Goal: Task Accomplishment & Management: Complete application form

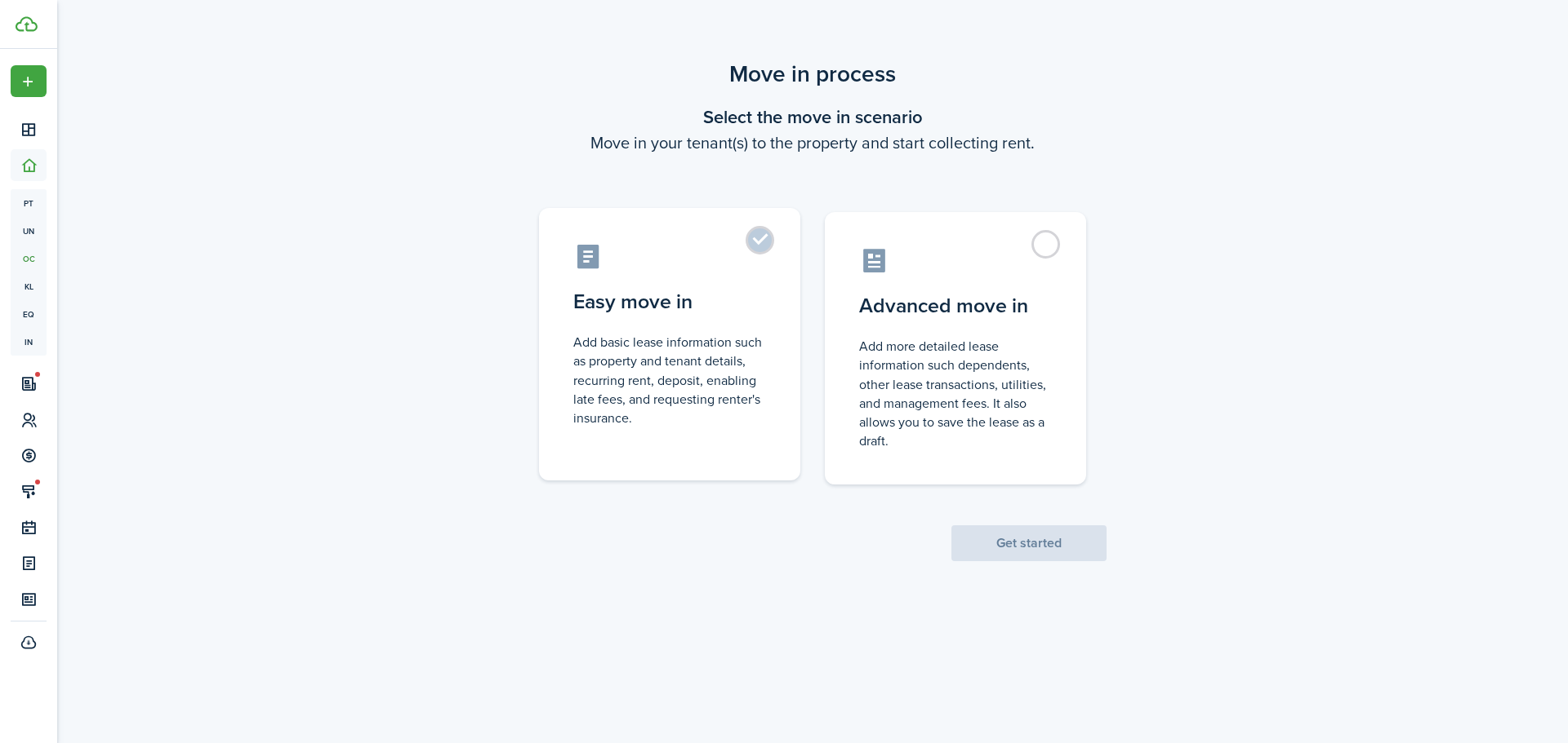
click at [757, 245] on label "Easy move in Add basic lease information such as property and tenant details, r…" at bounding box center [669, 344] width 261 height 273
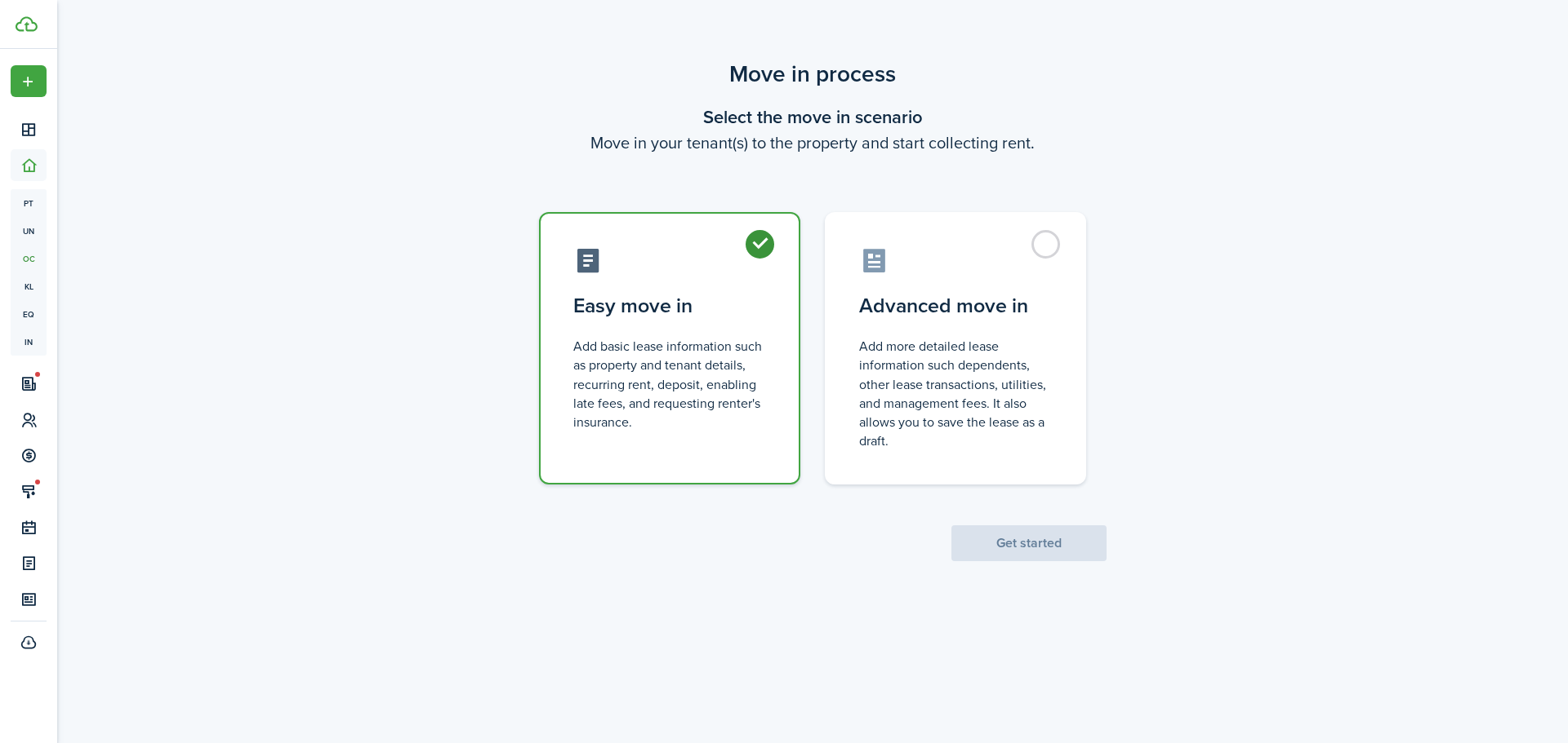
radio input "true"
click at [1027, 542] on button "Get started" at bounding box center [1029, 544] width 155 height 36
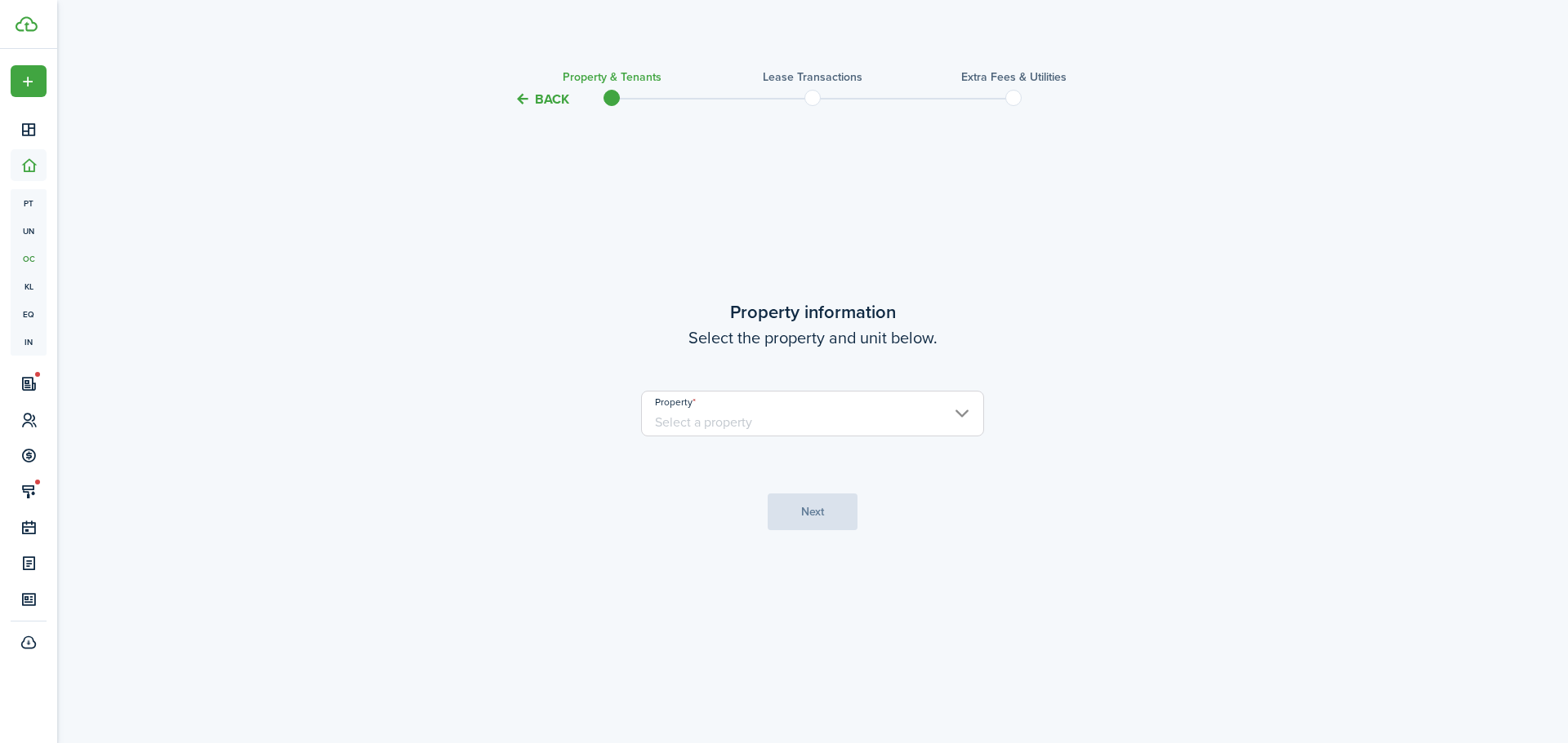
click at [924, 426] on input "Property" at bounding box center [813, 414] width 343 height 46
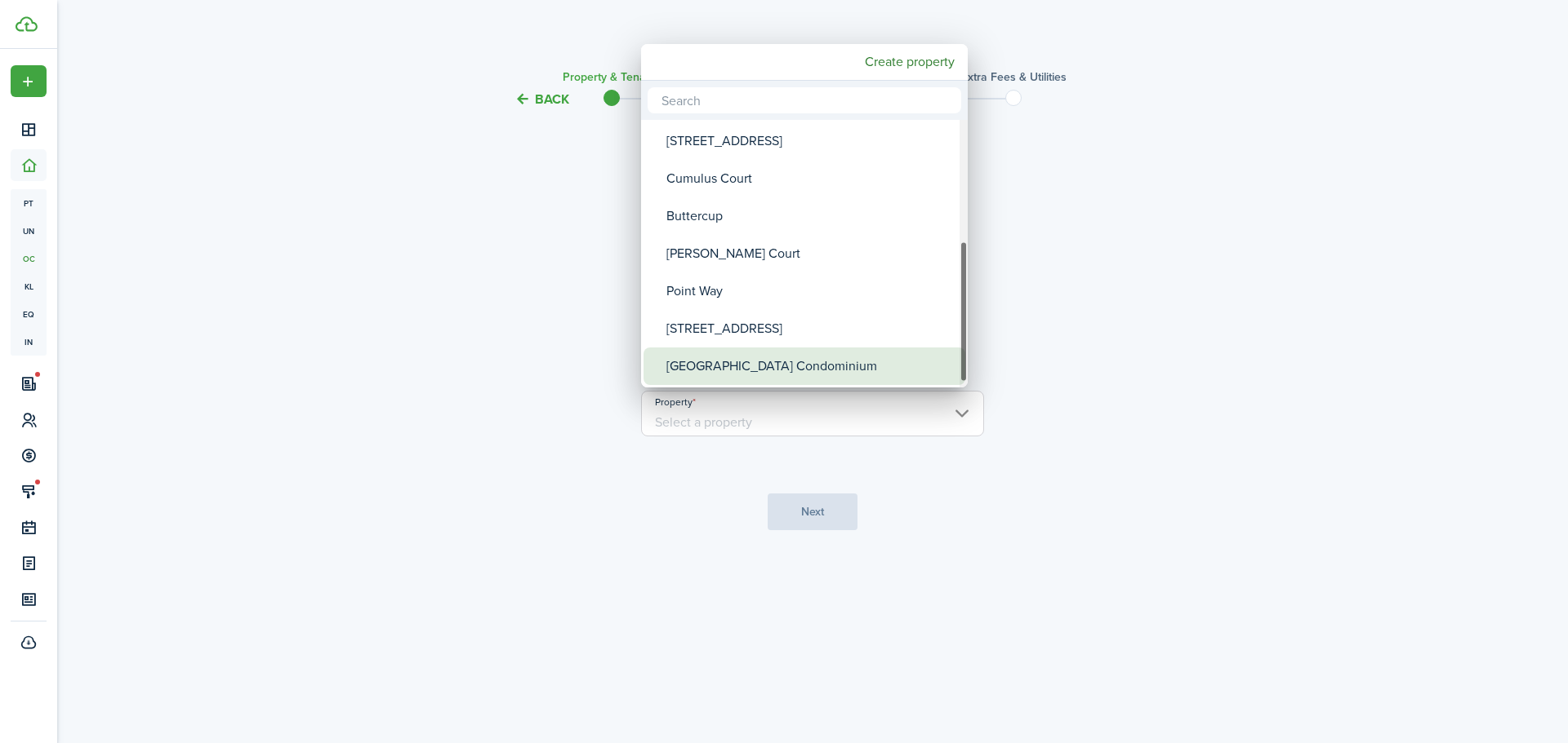
click at [785, 366] on div "[GEOGRAPHIC_DATA] Condominium" at bounding box center [811, 366] width 289 height 37
type input "[GEOGRAPHIC_DATA] Condominium"
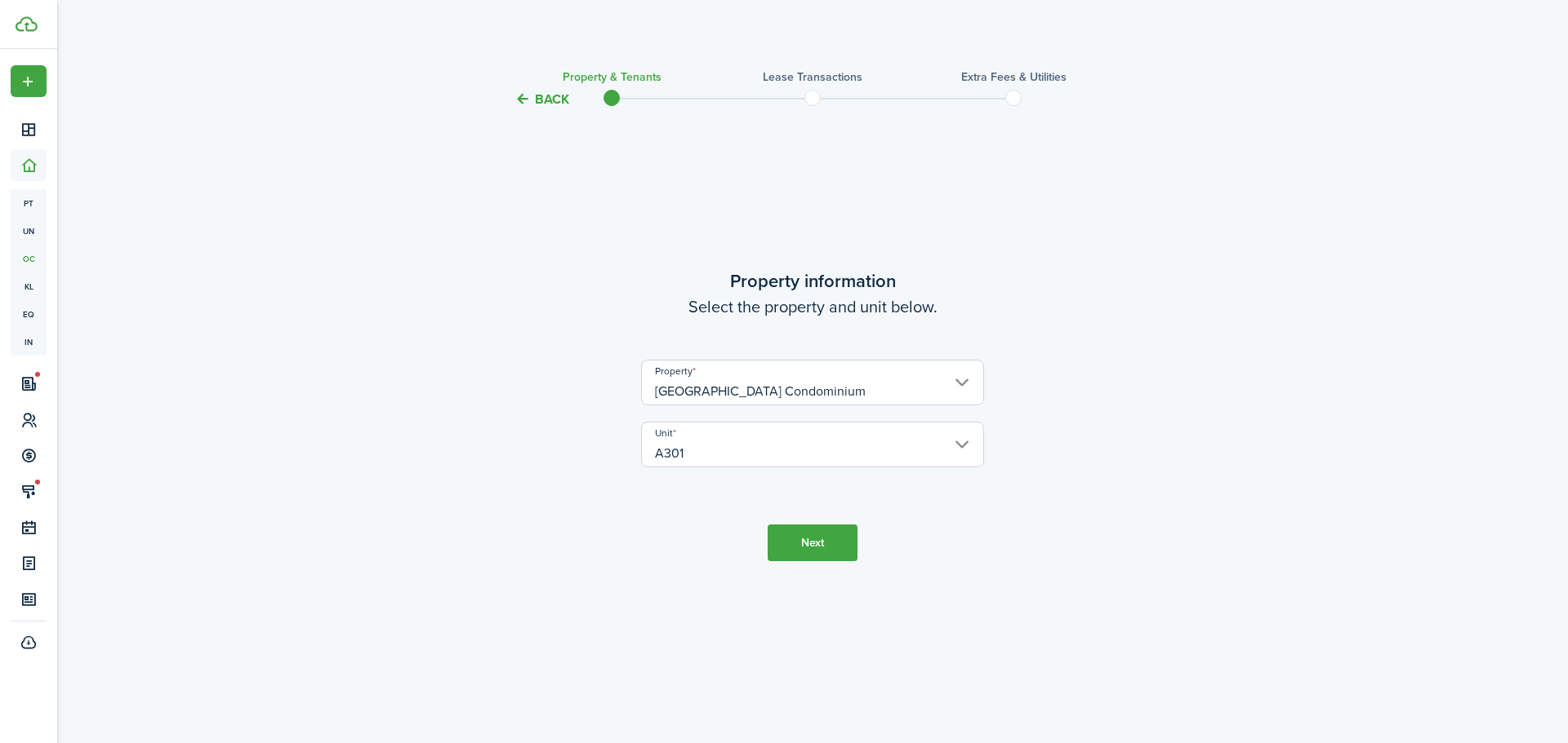
click at [815, 542] on button "Next" at bounding box center [812, 543] width 90 height 37
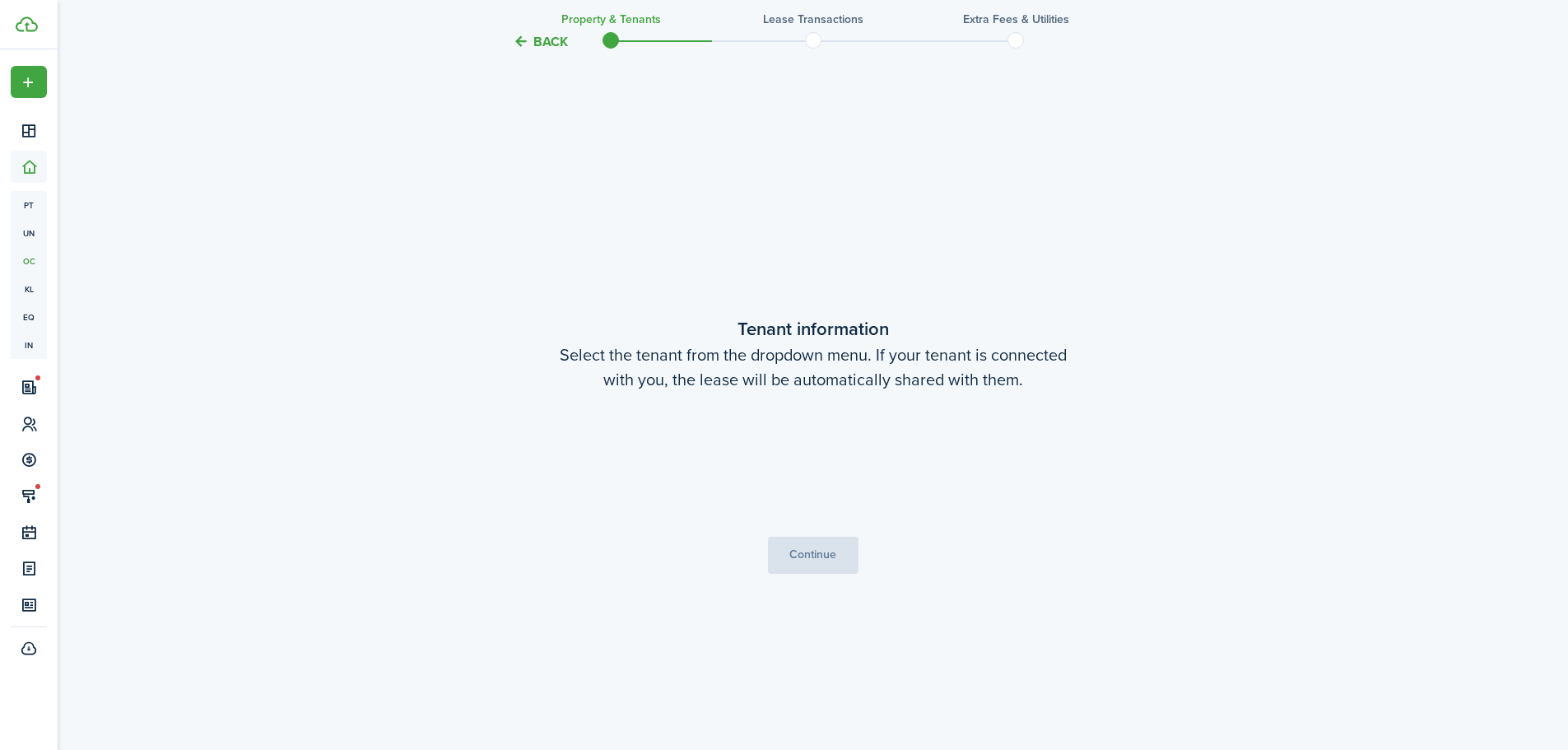
scroll to position [640, 0]
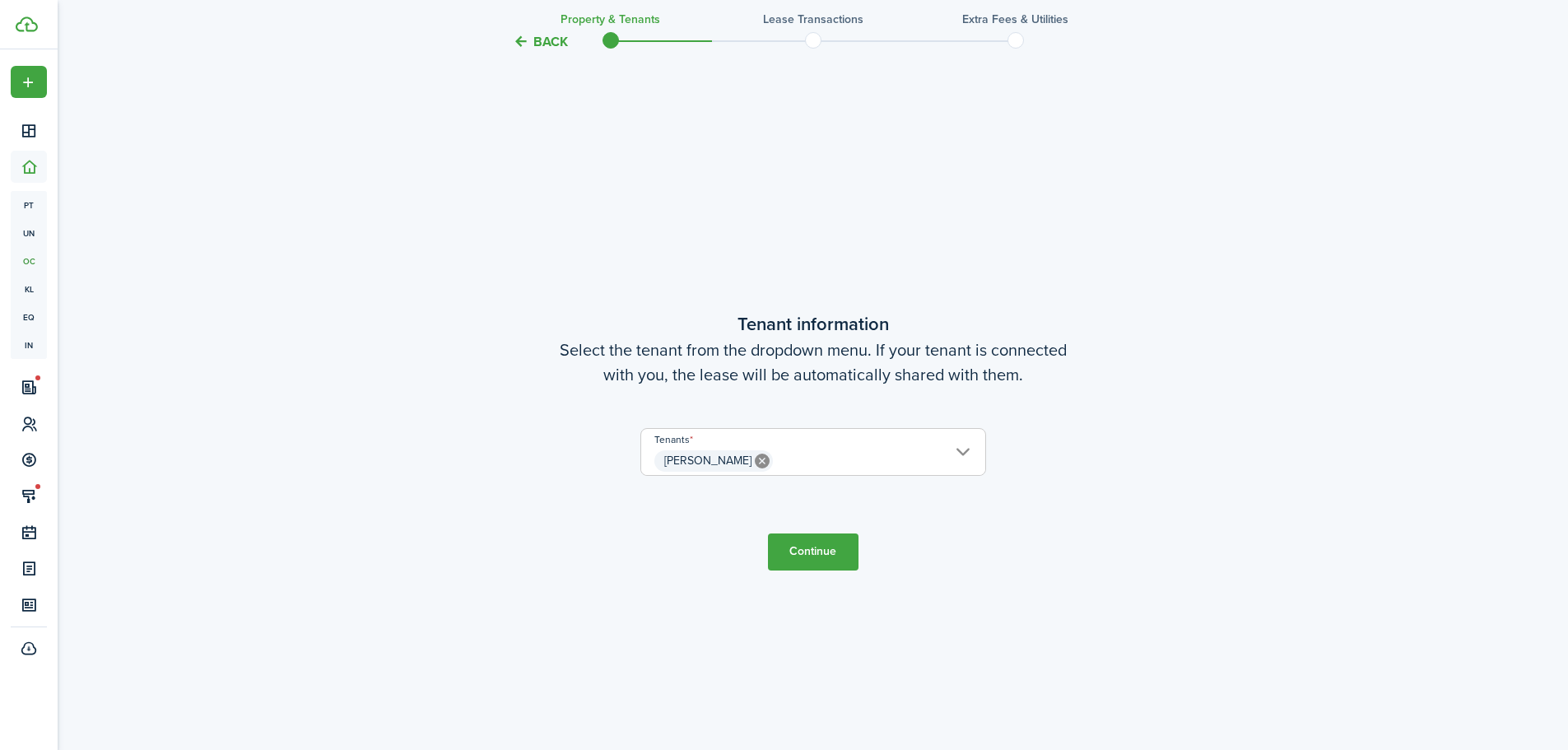
click at [962, 453] on span "[PERSON_NAME]" at bounding box center [813, 461] width 344 height 28
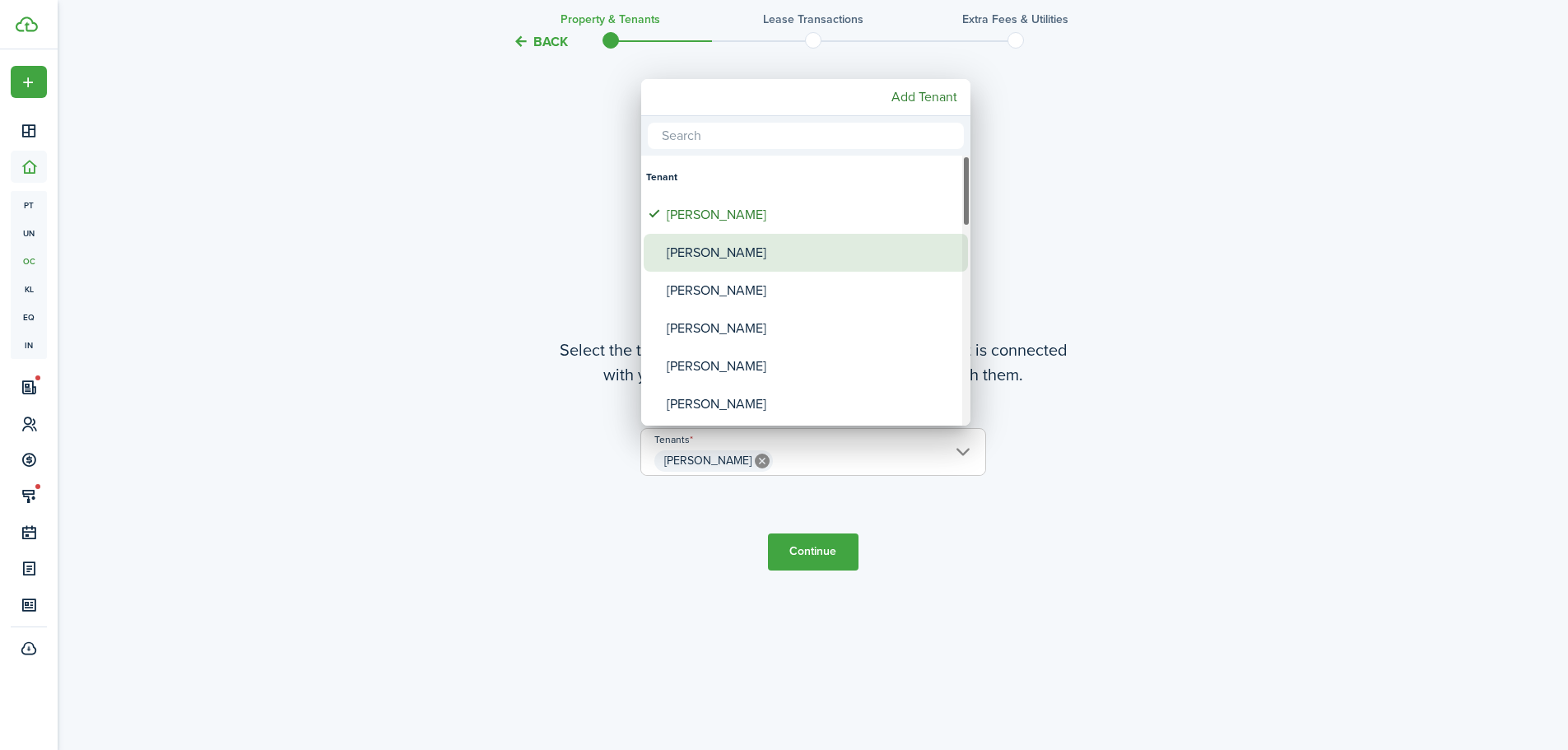
click at [727, 253] on div "[PERSON_NAME]" at bounding box center [812, 253] width 291 height 38
type input "[PERSON_NAME], [PERSON_NAME]"
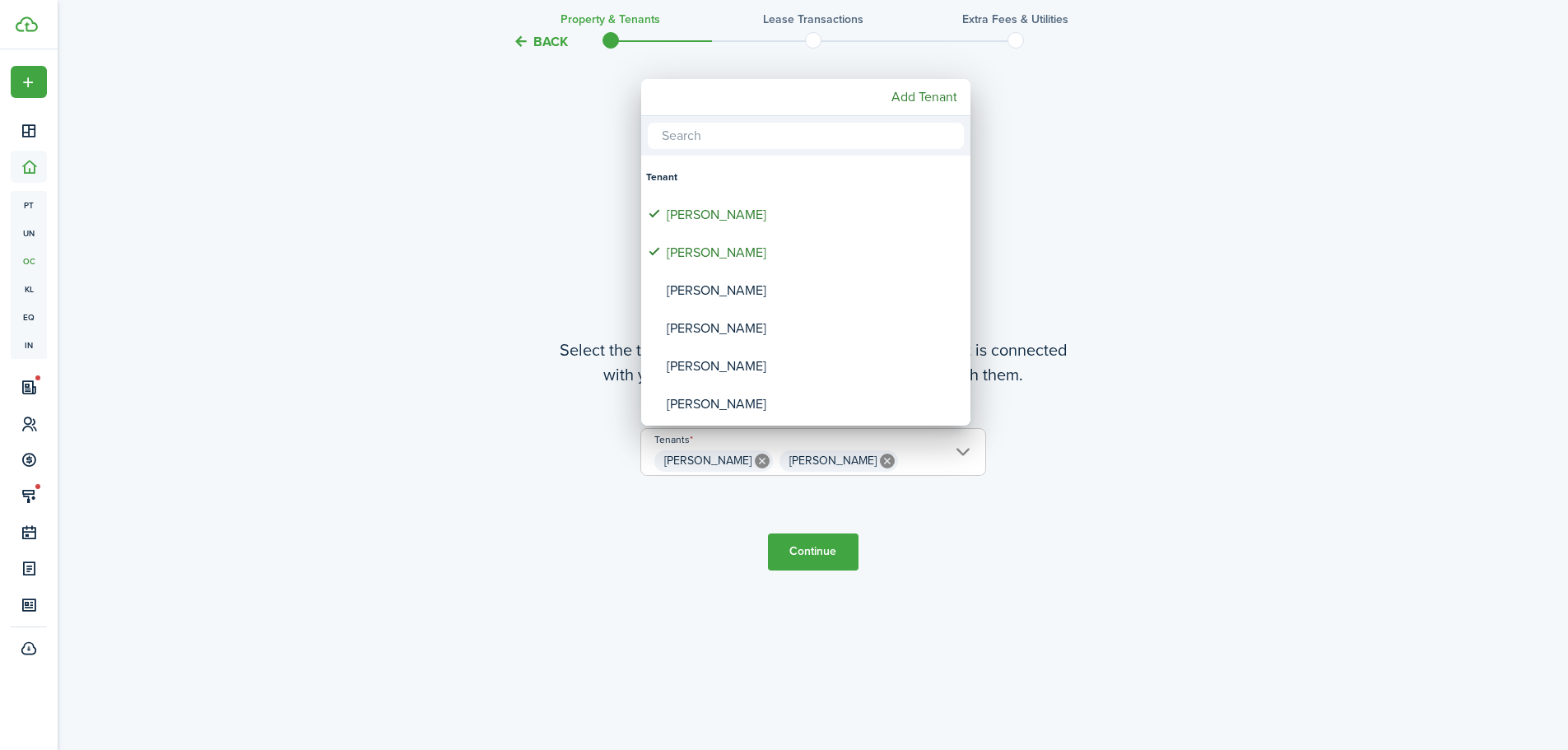
click at [961, 554] on div at bounding box center [784, 375] width 1832 height 1014
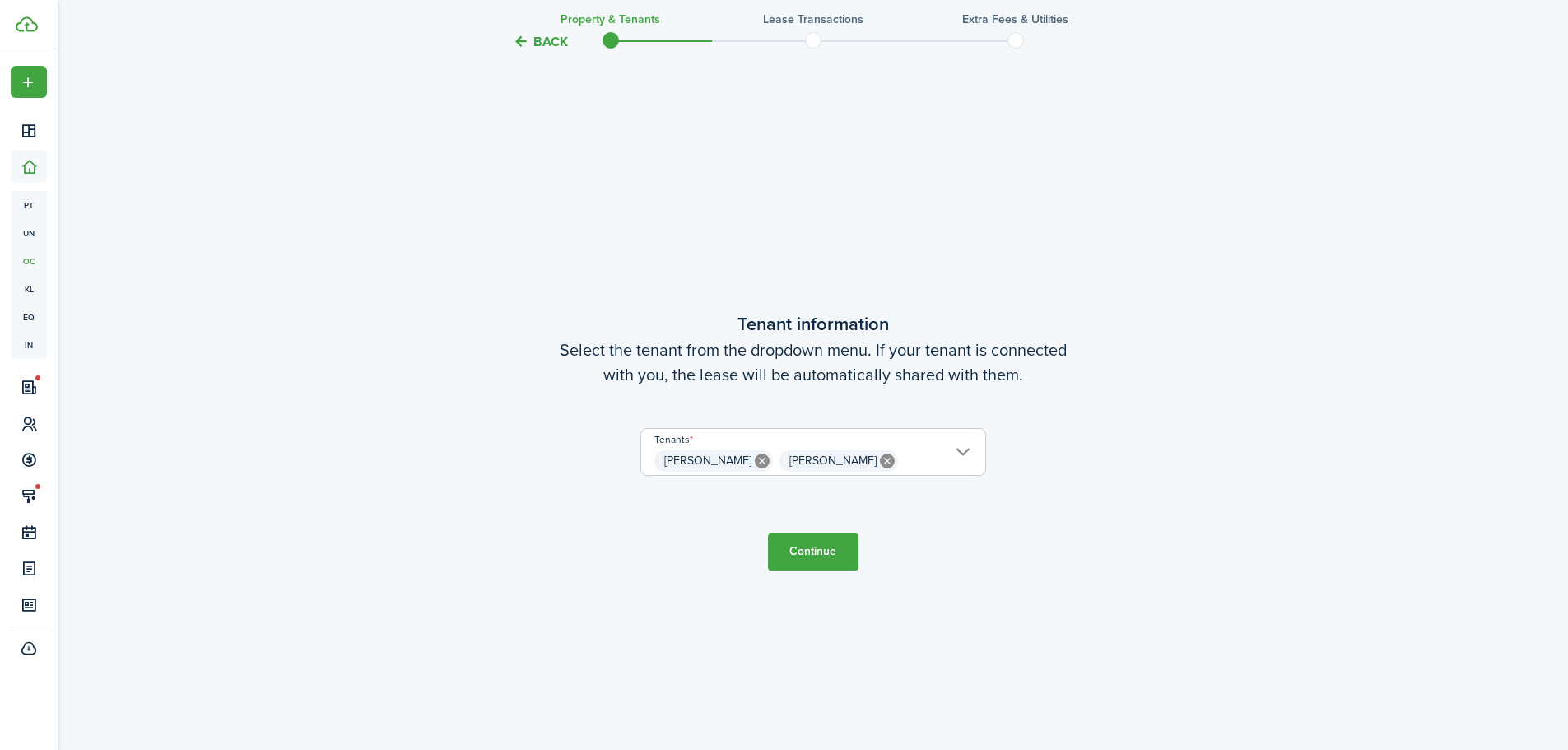
click at [813, 553] on button "Continue" at bounding box center [813, 552] width 90 height 37
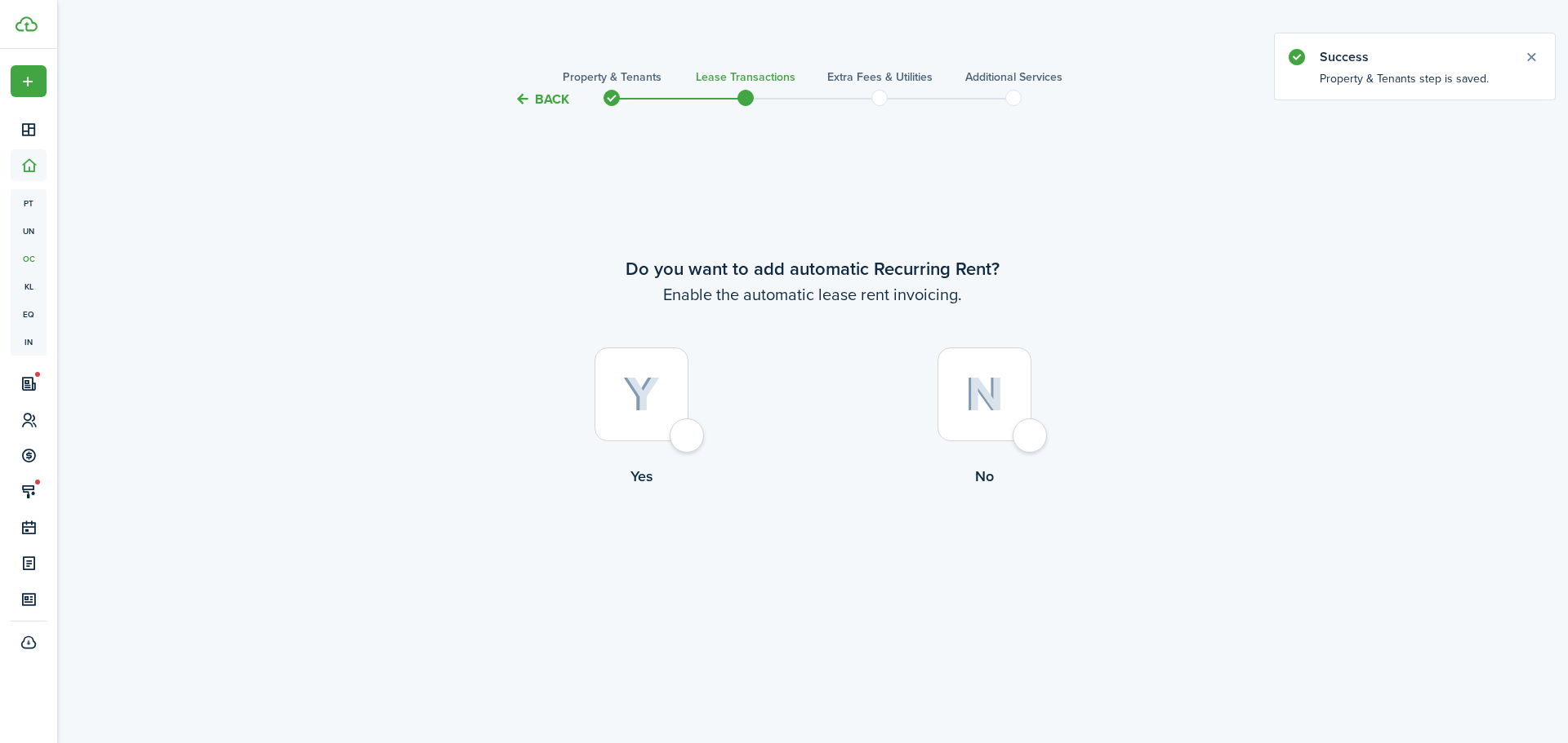
click at [1032, 437] on div at bounding box center [984, 395] width 94 height 94
radio input "true"
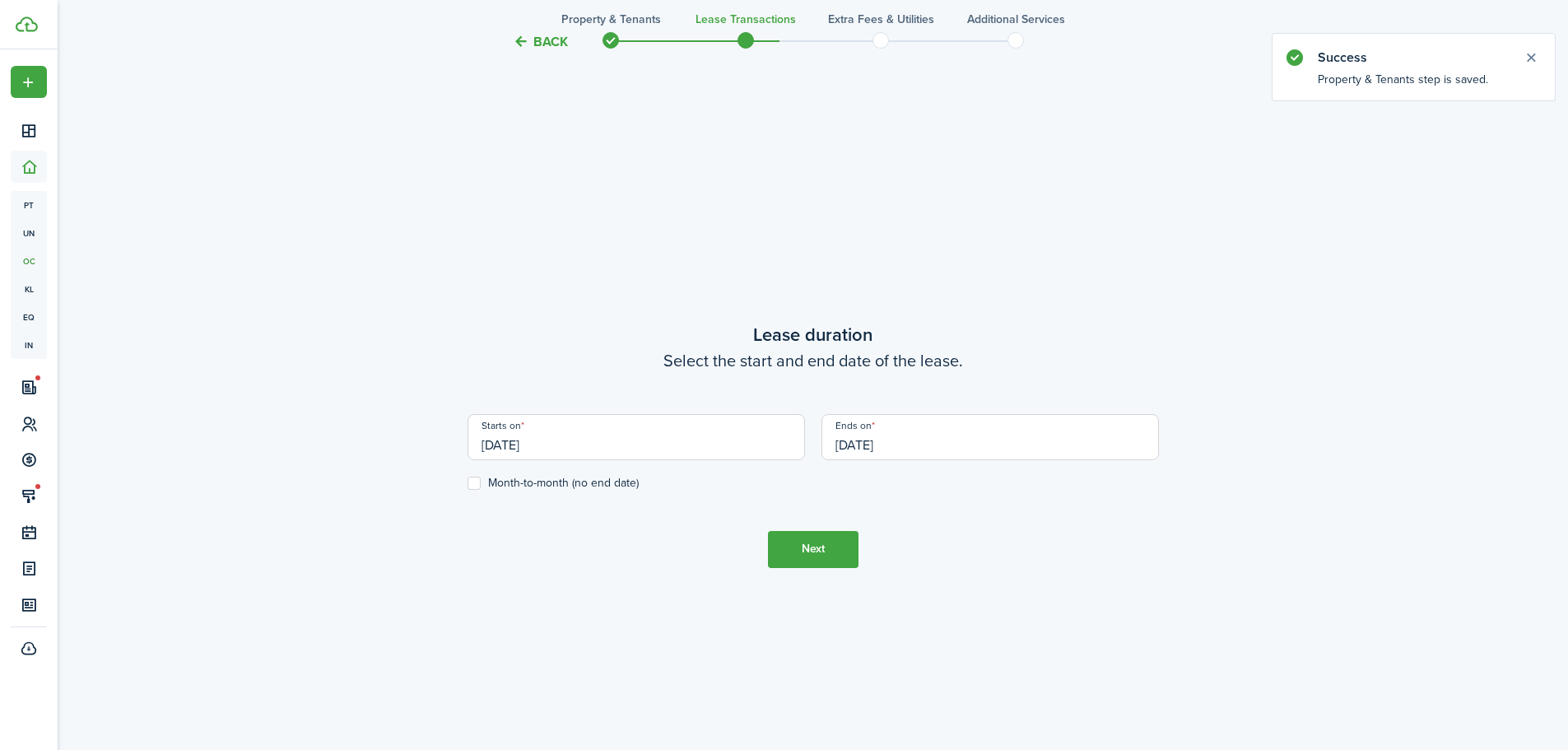
scroll to position [640, 0]
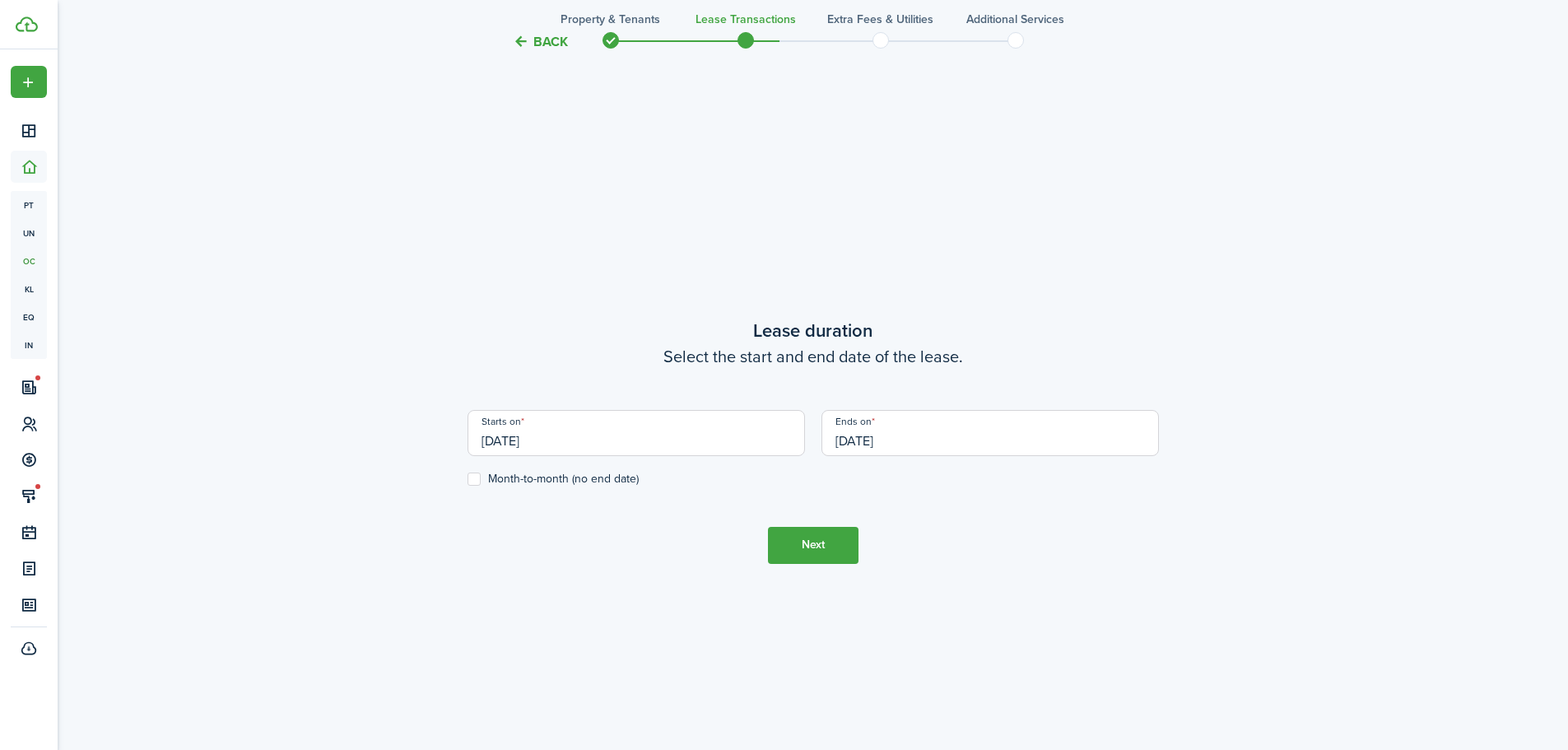
click at [590, 447] on input "[DATE]" at bounding box center [636, 433] width 338 height 46
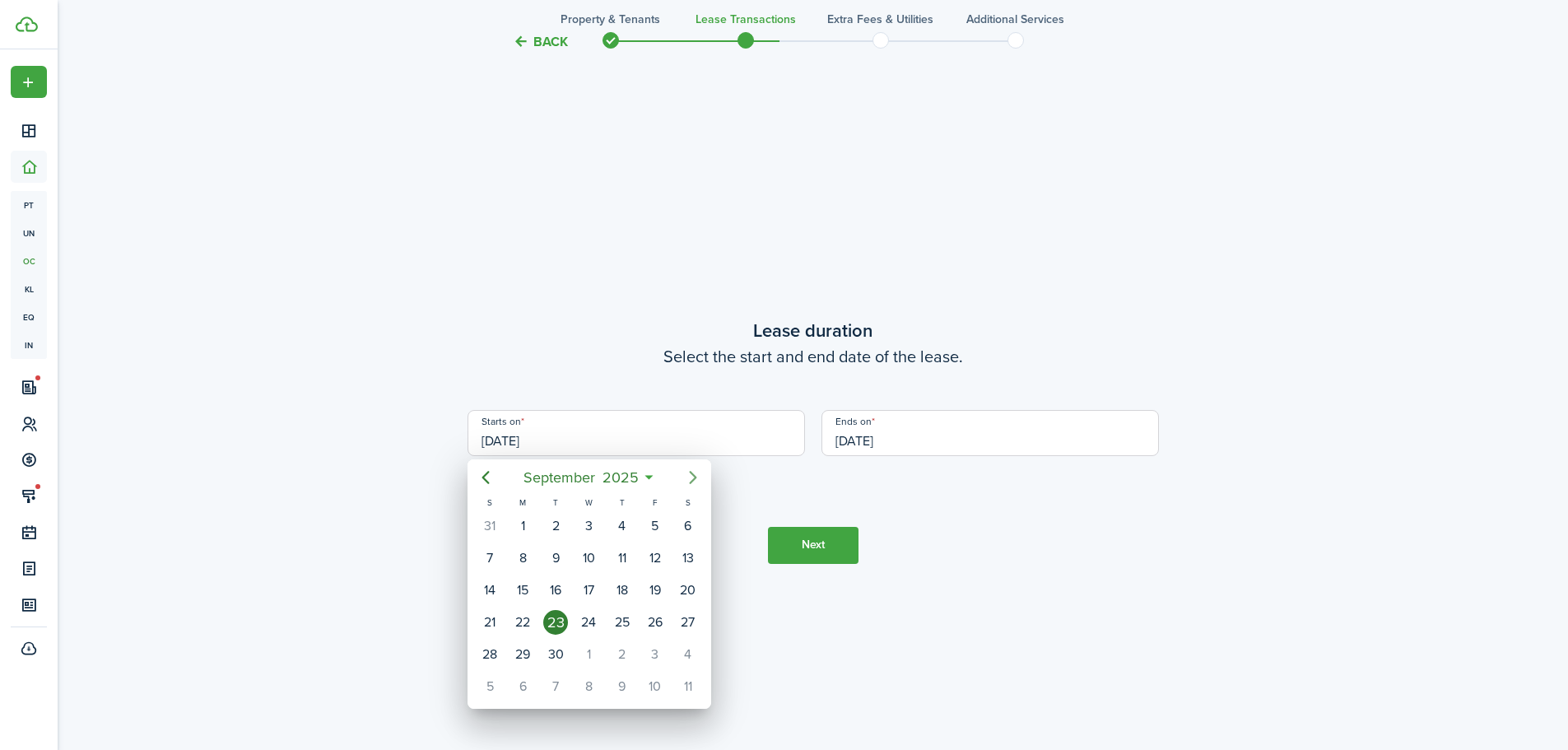
click at [694, 477] on icon "Next page" at bounding box center [693, 477] width 8 height 13
click at [584, 584] on div "15" at bounding box center [588, 590] width 25 height 25
type input "[DATE]"
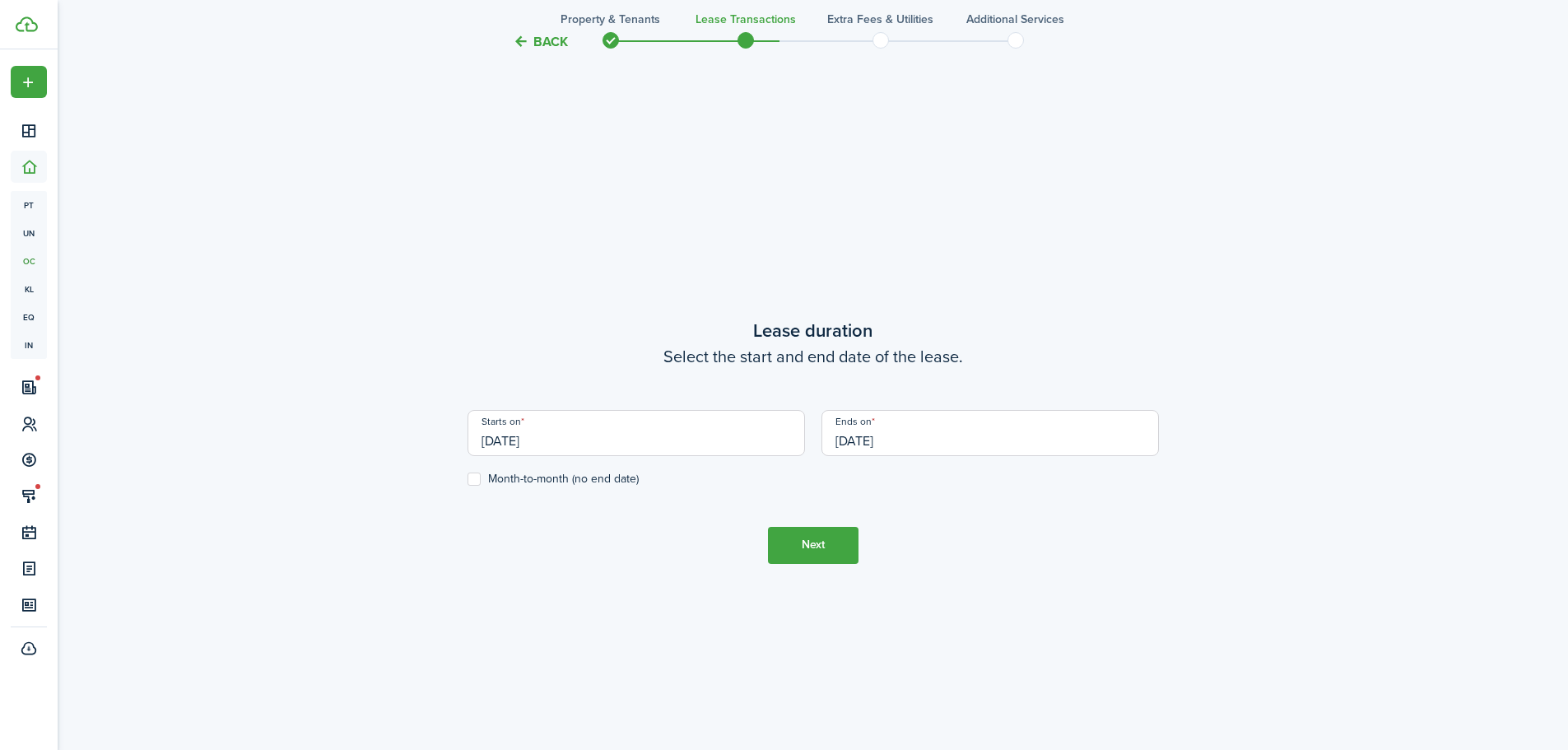
click at [954, 421] on input "[DATE]" at bounding box center [990, 433] width 338 height 46
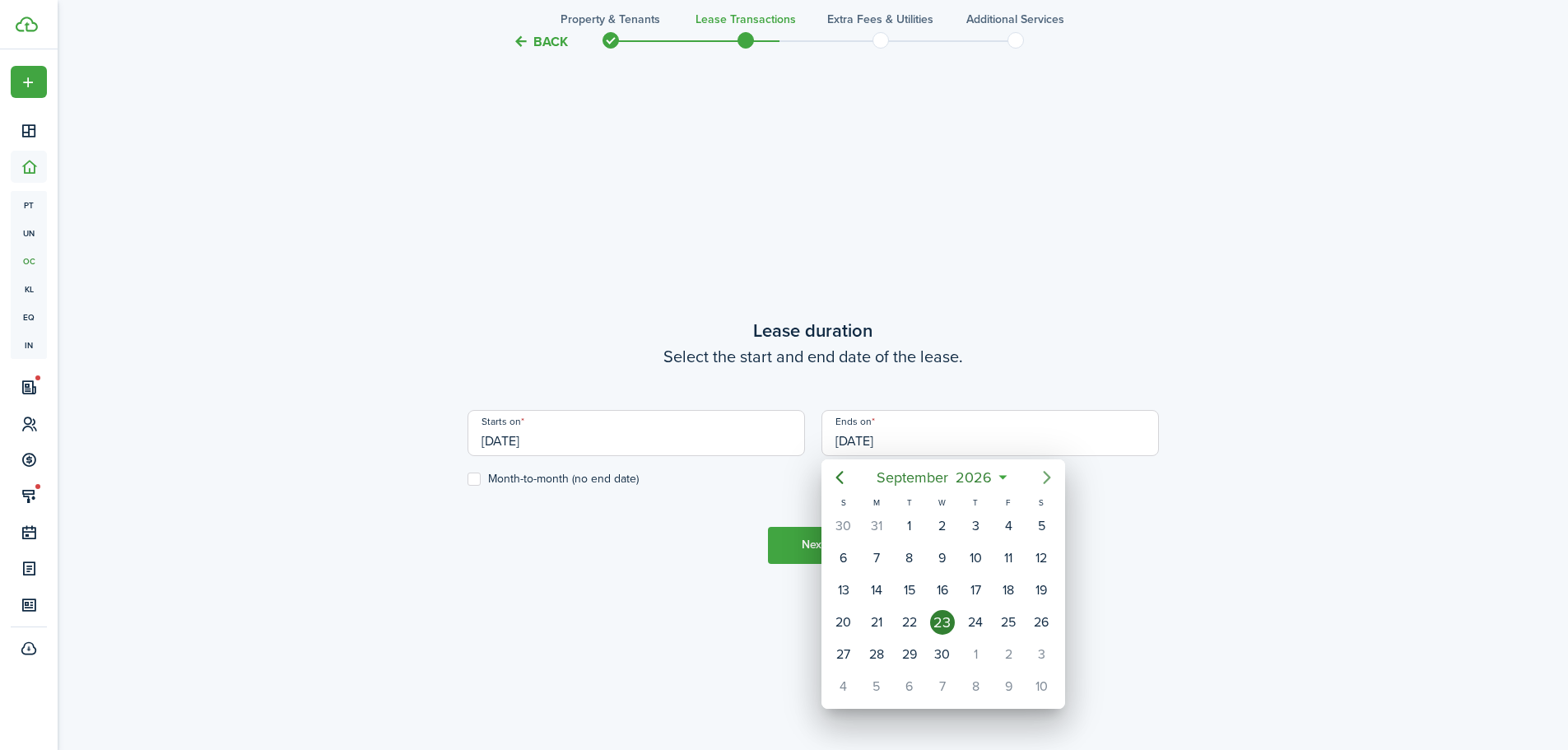
click at [1047, 475] on icon "Next page" at bounding box center [1046, 477] width 8 height 13
click at [941, 589] on div "14" at bounding box center [942, 590] width 25 height 25
type input "[DATE]"
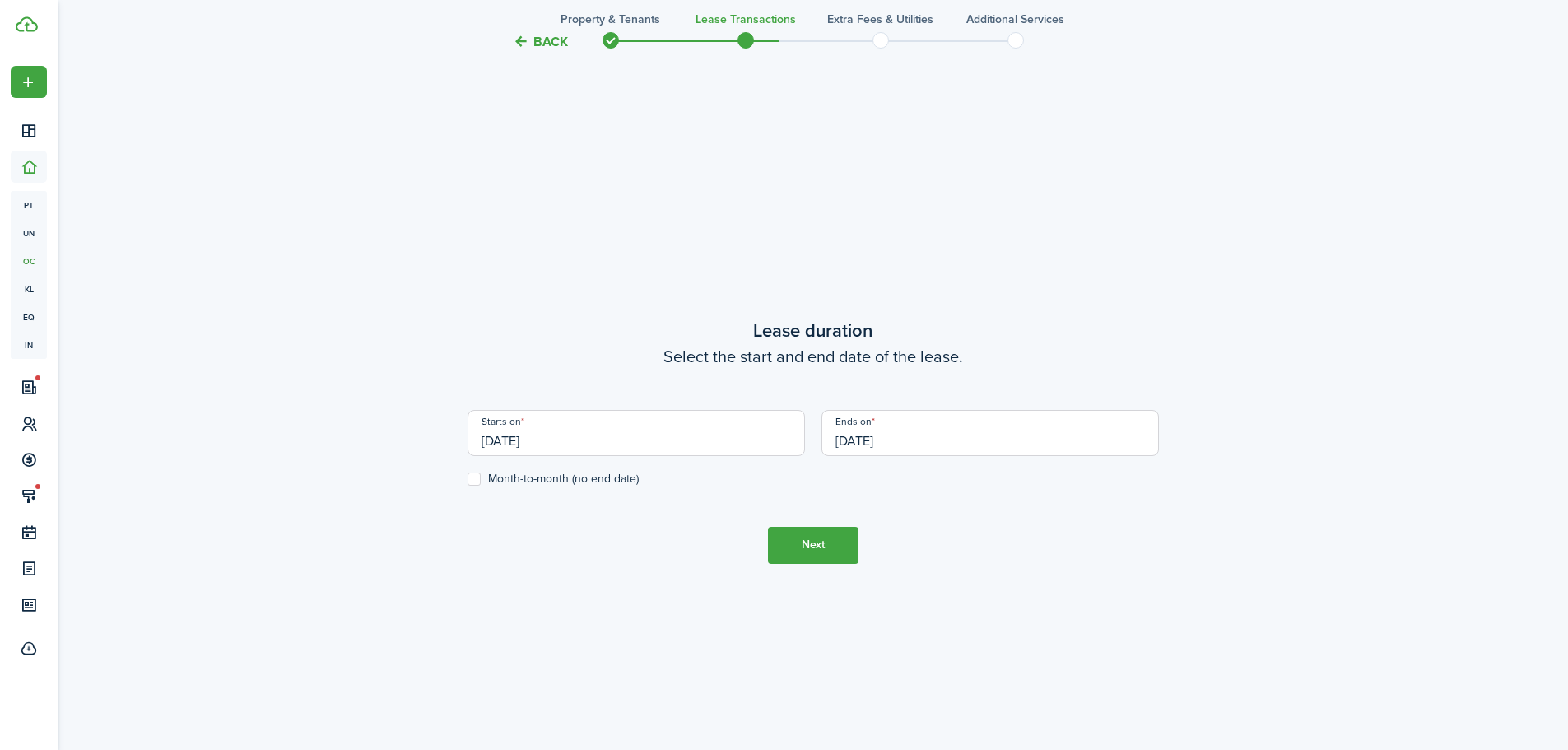
click at [475, 479] on label "Month-to-month (no end date)" at bounding box center [553, 479] width 171 height 13
click at [468, 479] on input "Month-to-month (no end date)" at bounding box center [467, 478] width 1 height 1
checkbox input "true"
click at [799, 538] on button "Next" at bounding box center [813, 545] width 90 height 37
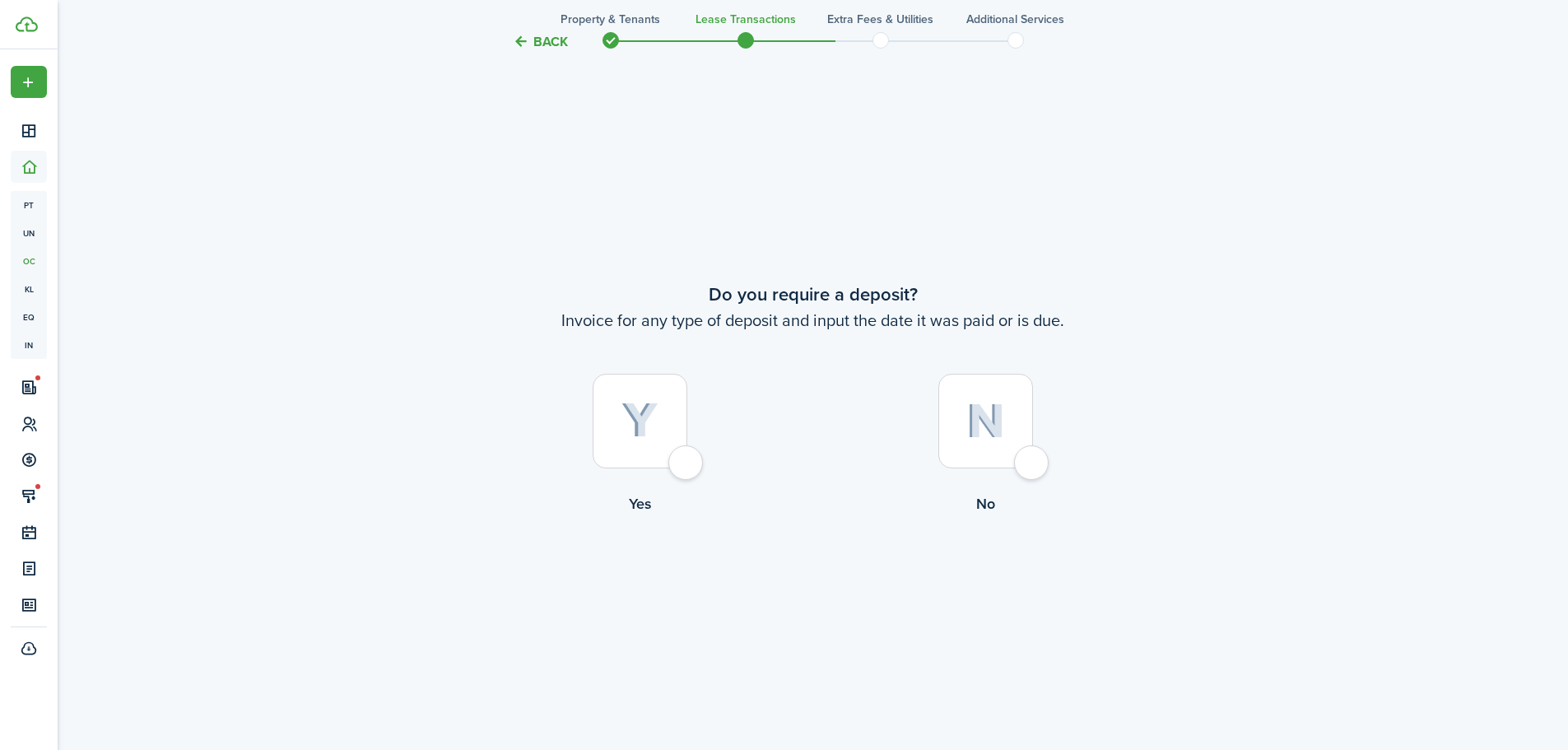
scroll to position [1391, 0]
click at [688, 464] on div at bounding box center [640, 421] width 95 height 95
radio input "true"
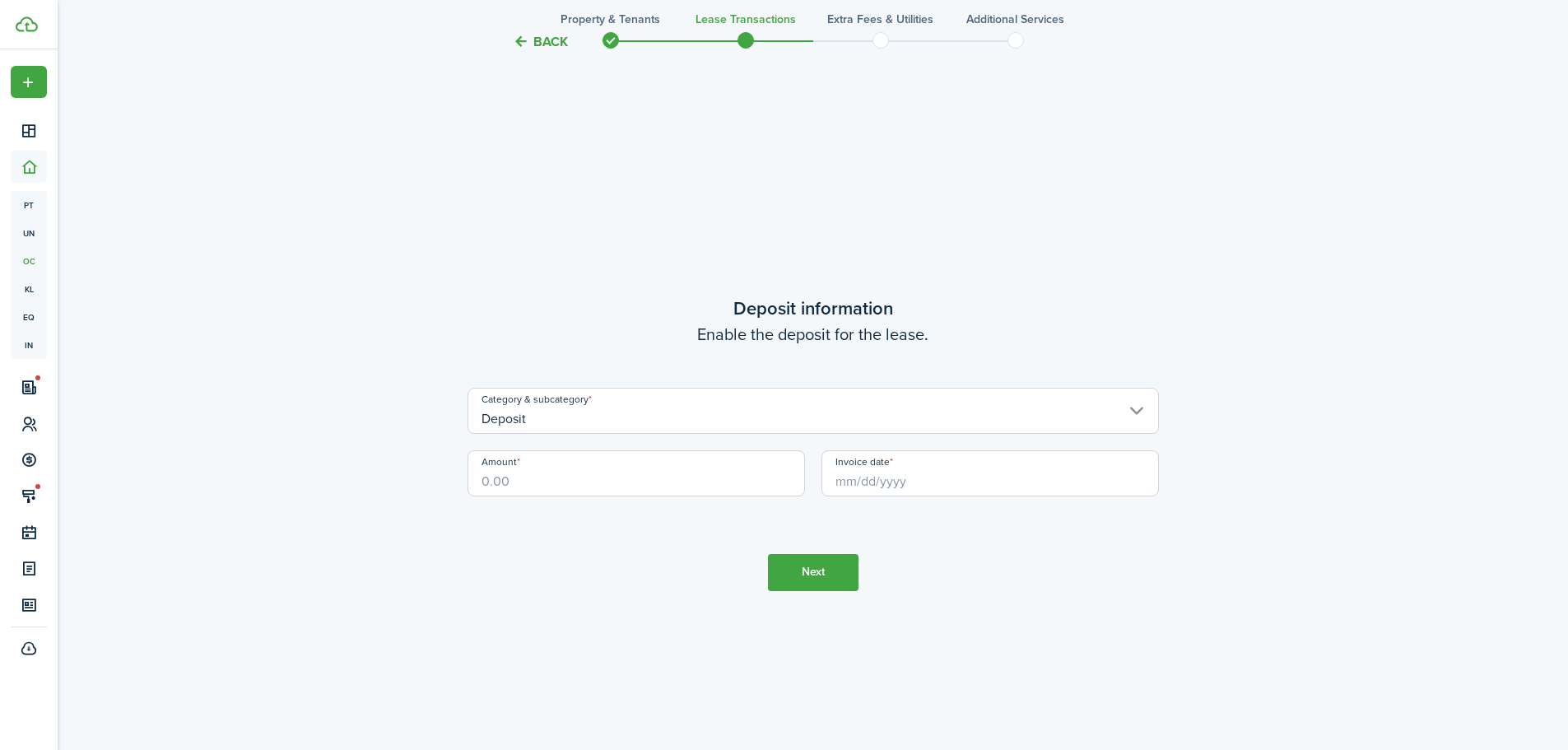
scroll to position [2141, 0]
click at [627, 487] on input "Amount" at bounding box center [636, 471] width 338 height 46
type input "$4,200.00"
click at [906, 479] on input "Invoice date" at bounding box center [990, 471] width 338 height 46
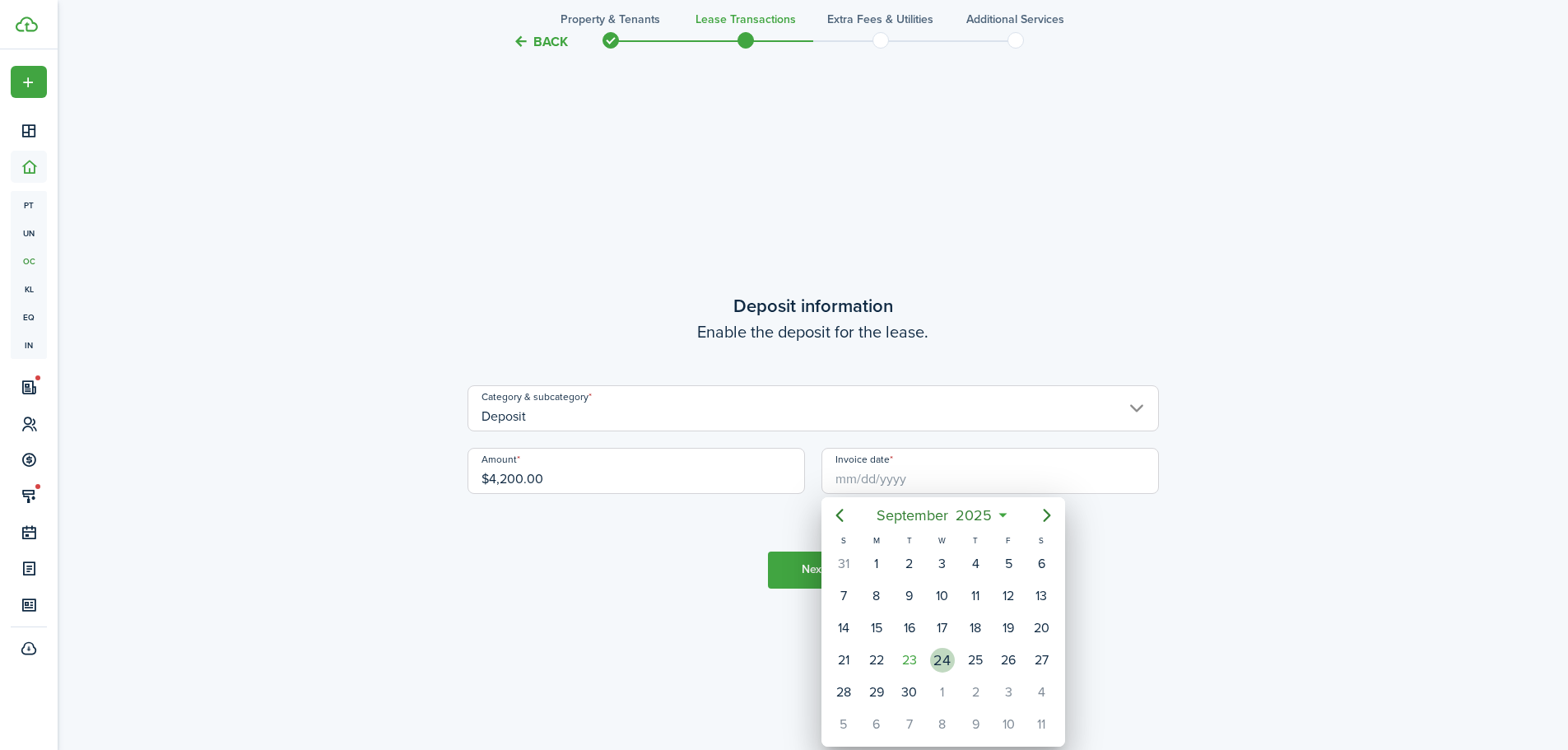
click at [943, 660] on div "24" at bounding box center [942, 661] width 25 height 25
type input "[DATE]"
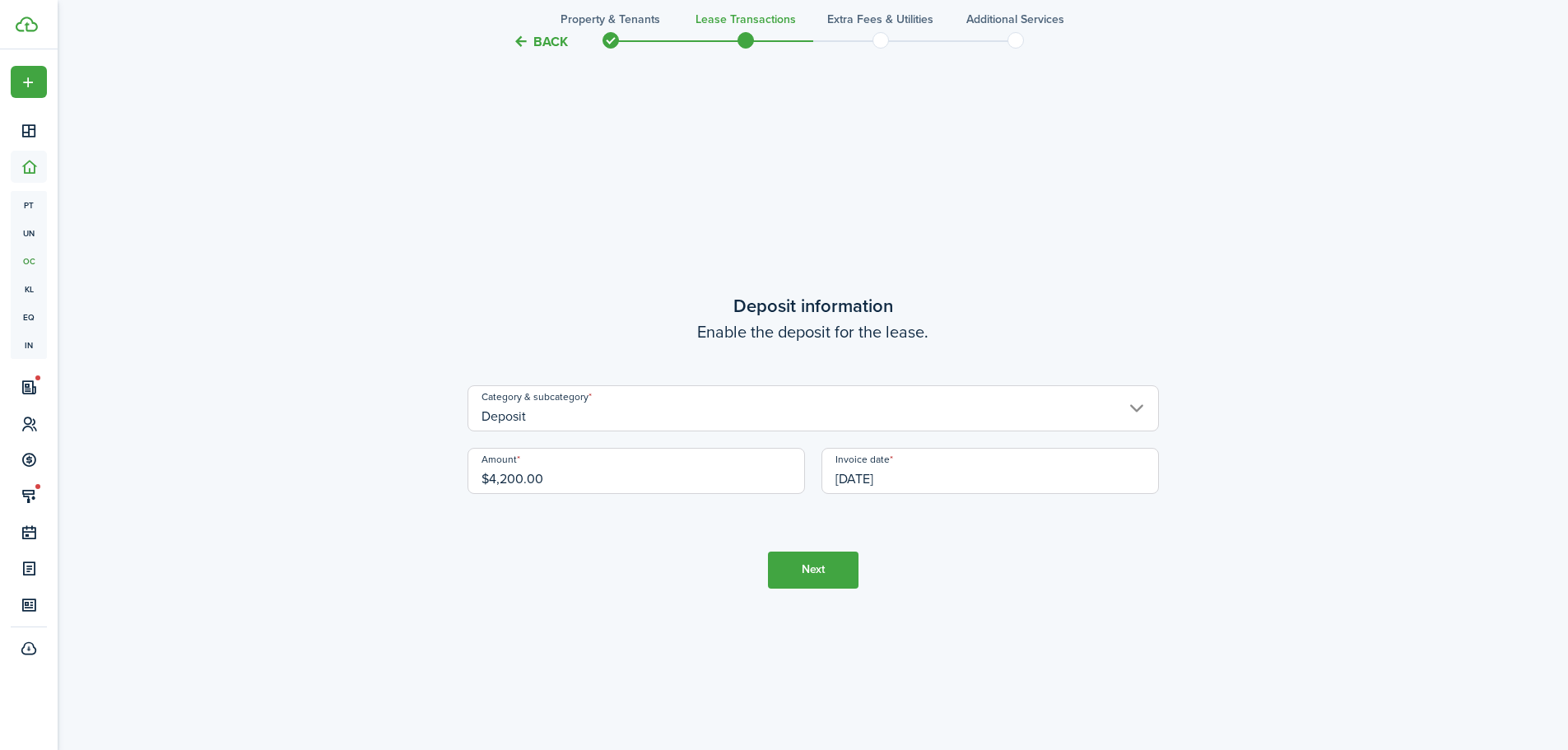
click at [817, 569] on button "Next" at bounding box center [813, 570] width 90 height 37
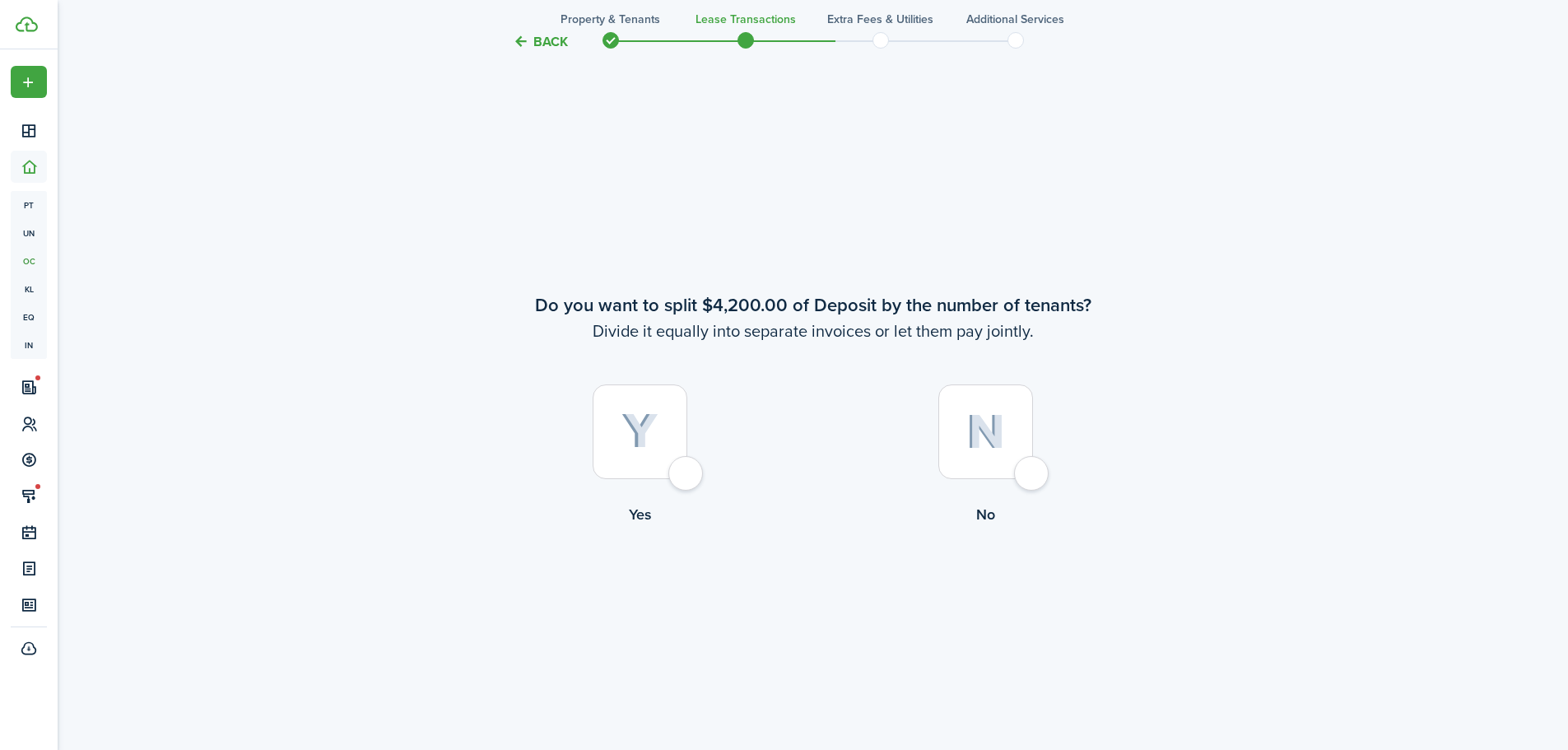
scroll to position [2892, 0]
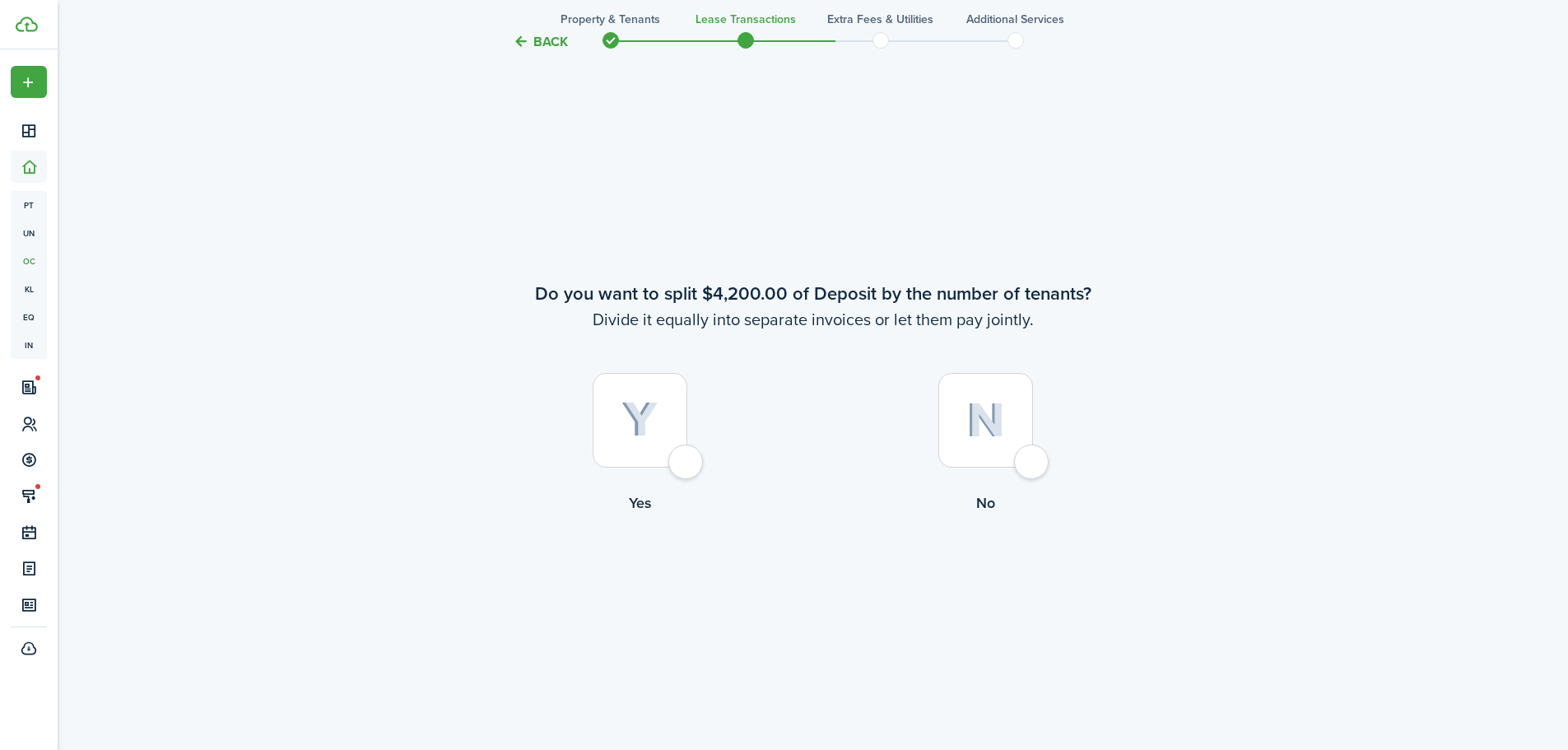
click at [1033, 458] on div at bounding box center [986, 421] width 95 height 95
radio input "true"
click at [809, 582] on button "Continue" at bounding box center [813, 581] width 90 height 37
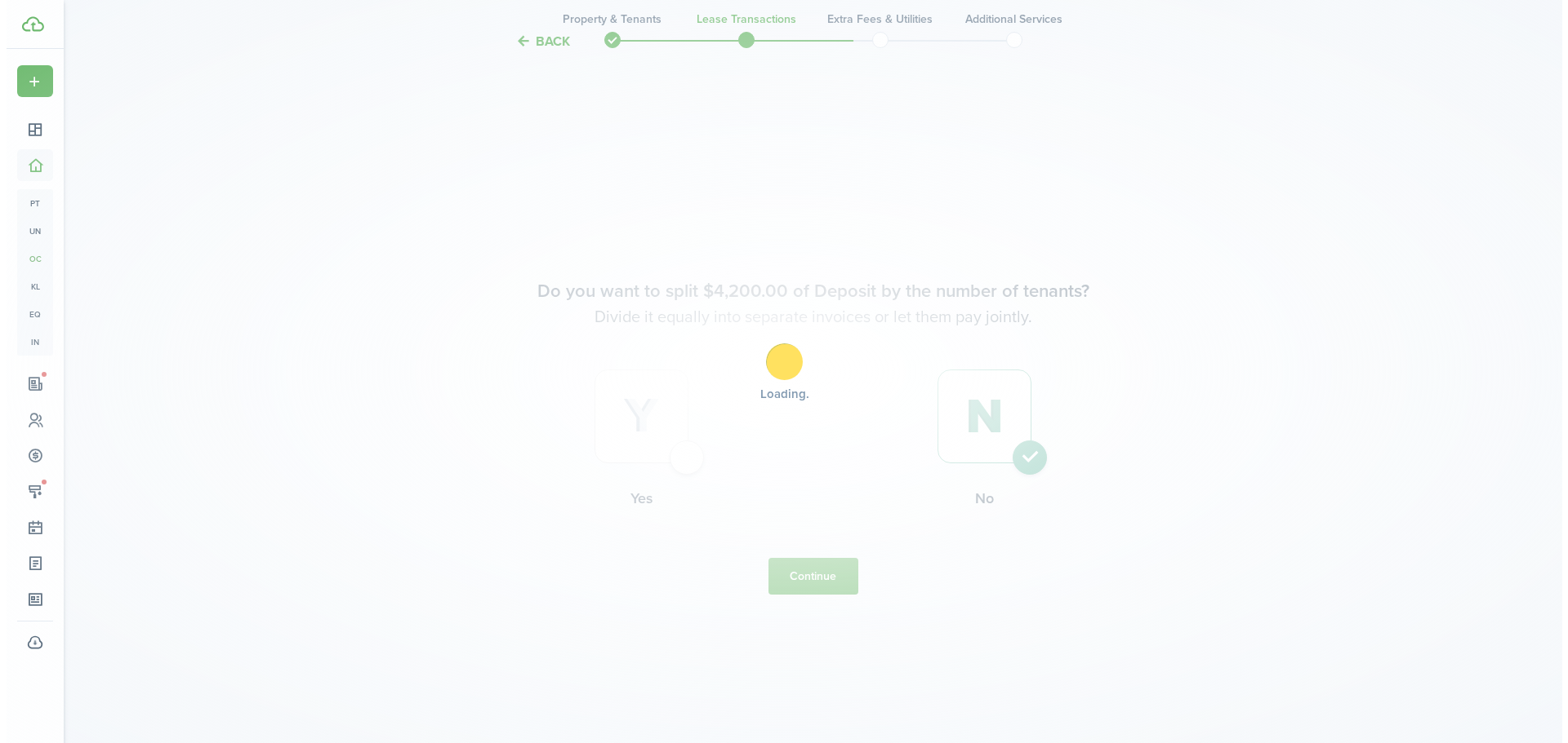
scroll to position [0, 0]
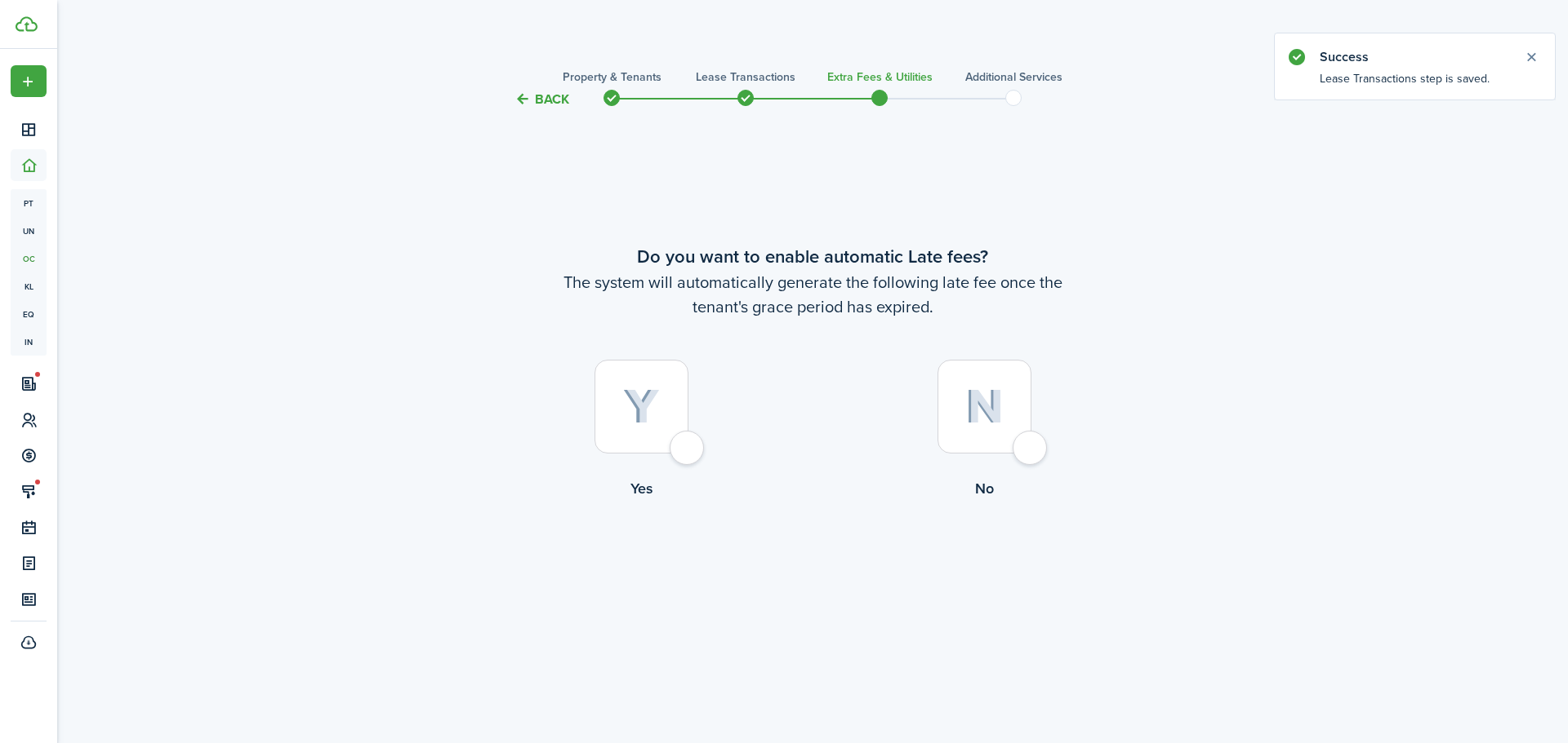
click at [686, 446] on div at bounding box center [641, 406] width 94 height 94
radio input "true"
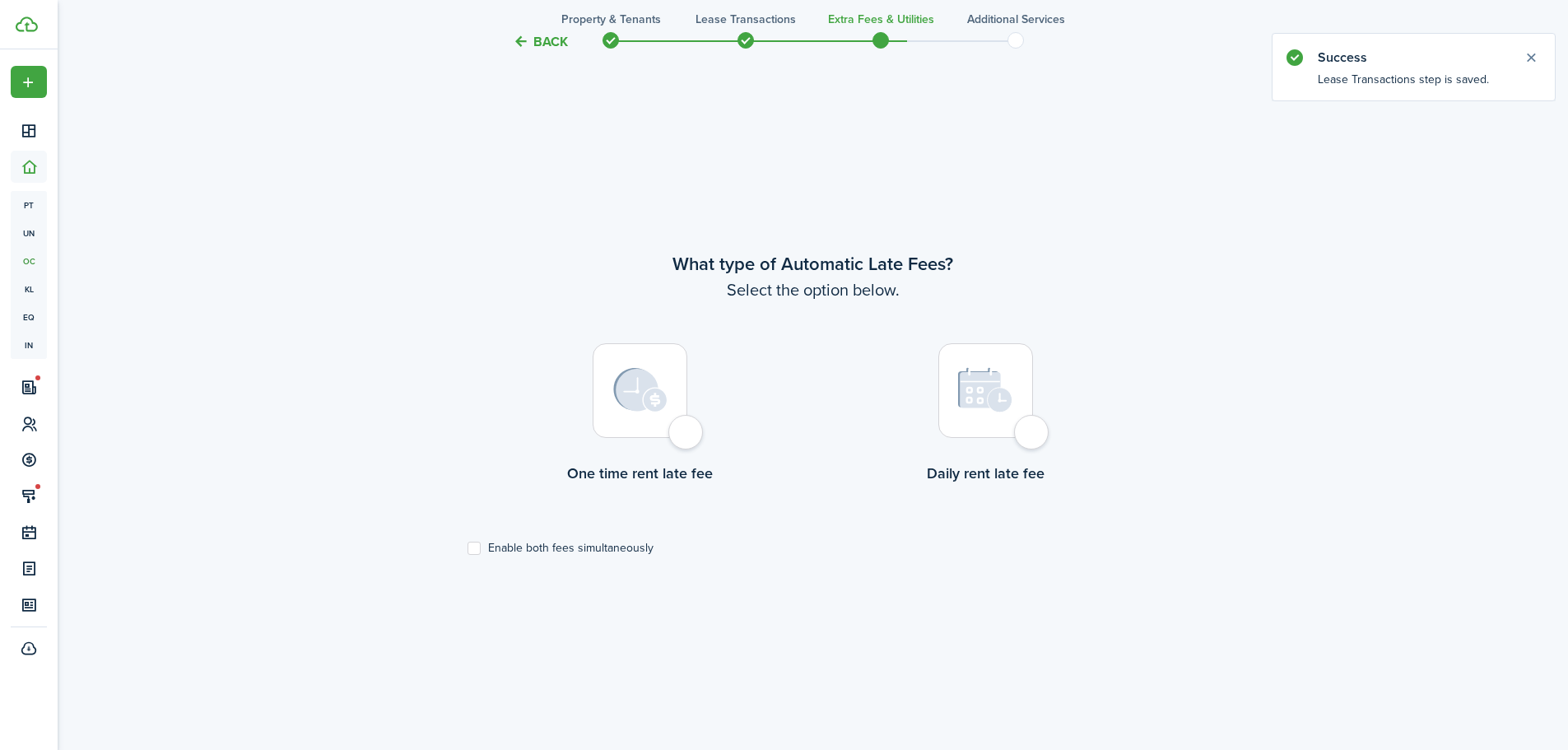
scroll to position [640, 0]
click at [1033, 427] on div at bounding box center [986, 389] width 95 height 95
radio input "true"
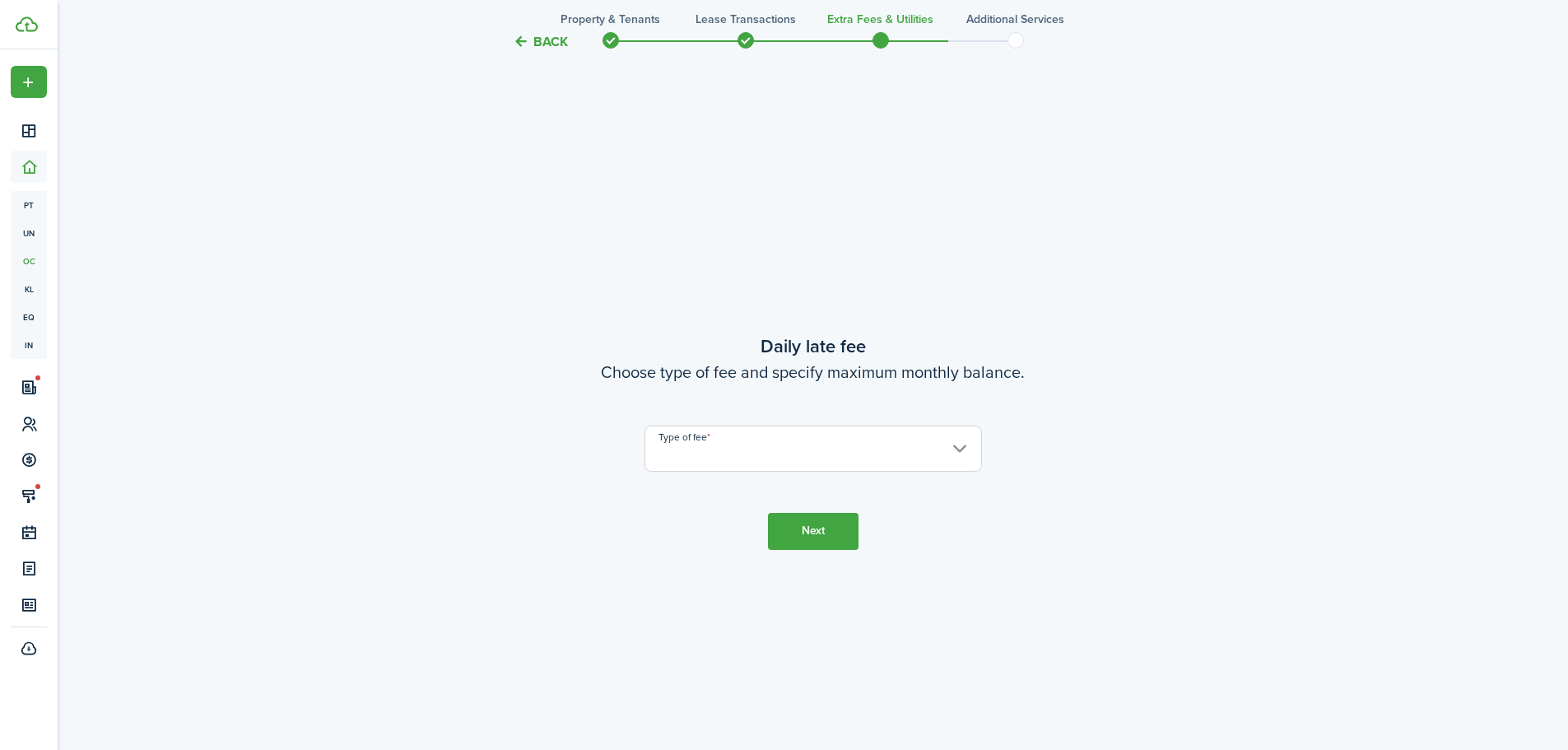
scroll to position [1391, 0]
click at [952, 451] on input "Type of fee" at bounding box center [813, 448] width 338 height 46
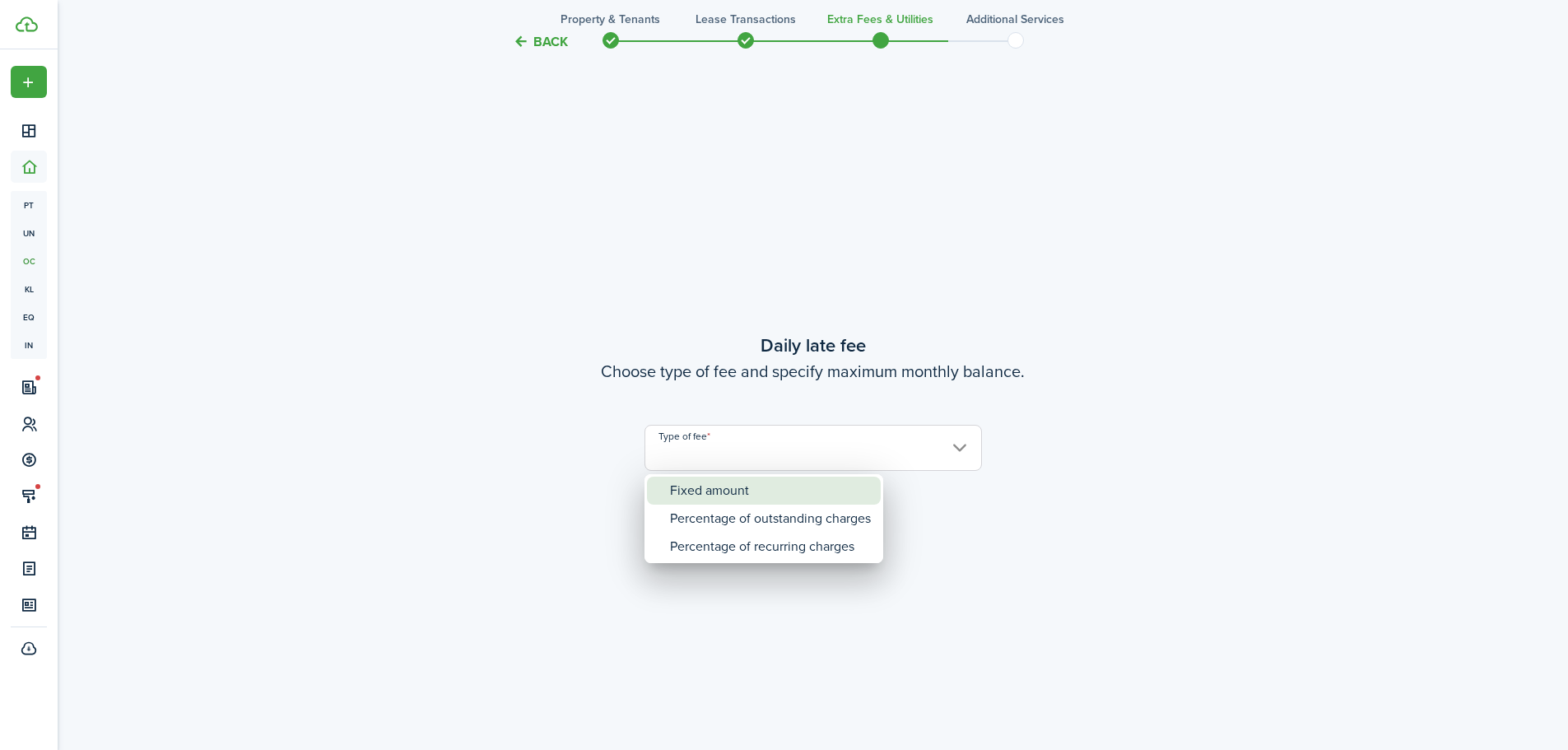
click at [738, 495] on div "Fixed amount" at bounding box center [771, 491] width 201 height 28
type input "Fixed amount"
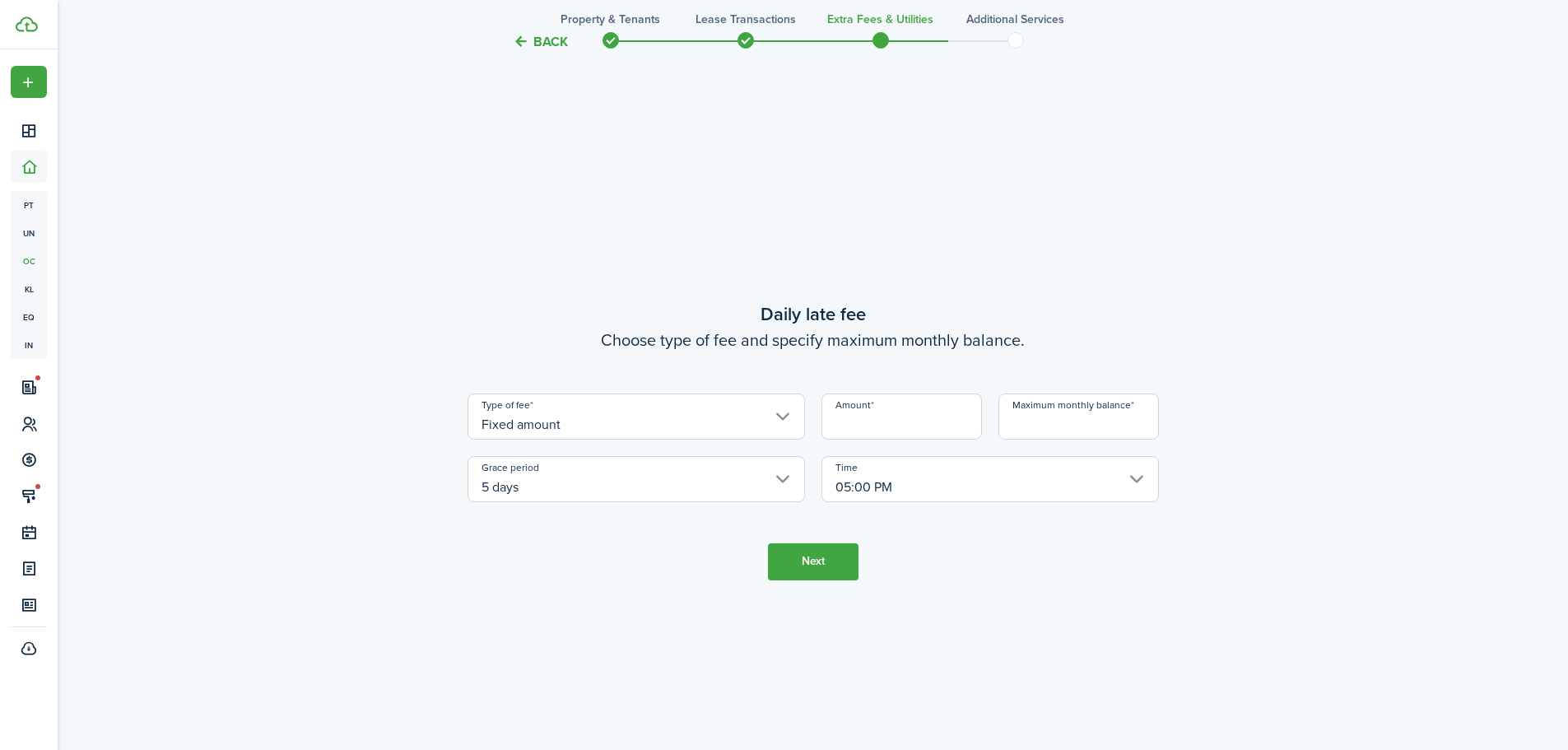
click at [914, 422] on input "Amount" at bounding box center [902, 417] width 161 height 46
type input "$40.00"
click at [1063, 430] on input "Maximum monthly balance" at bounding box center [1079, 417] width 161 height 46
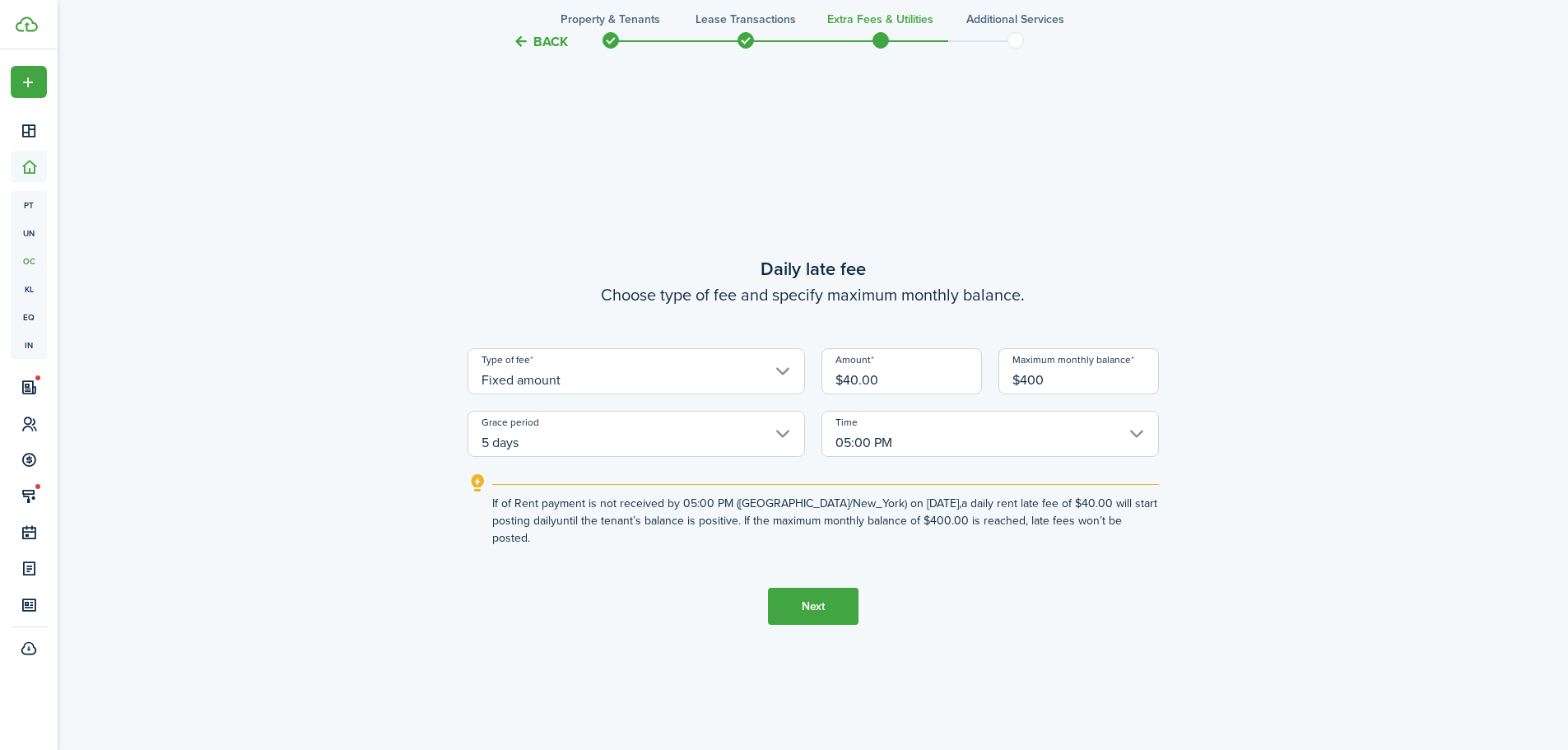
type input "$400.00"
click at [813, 594] on button "Next" at bounding box center [813, 606] width 90 height 37
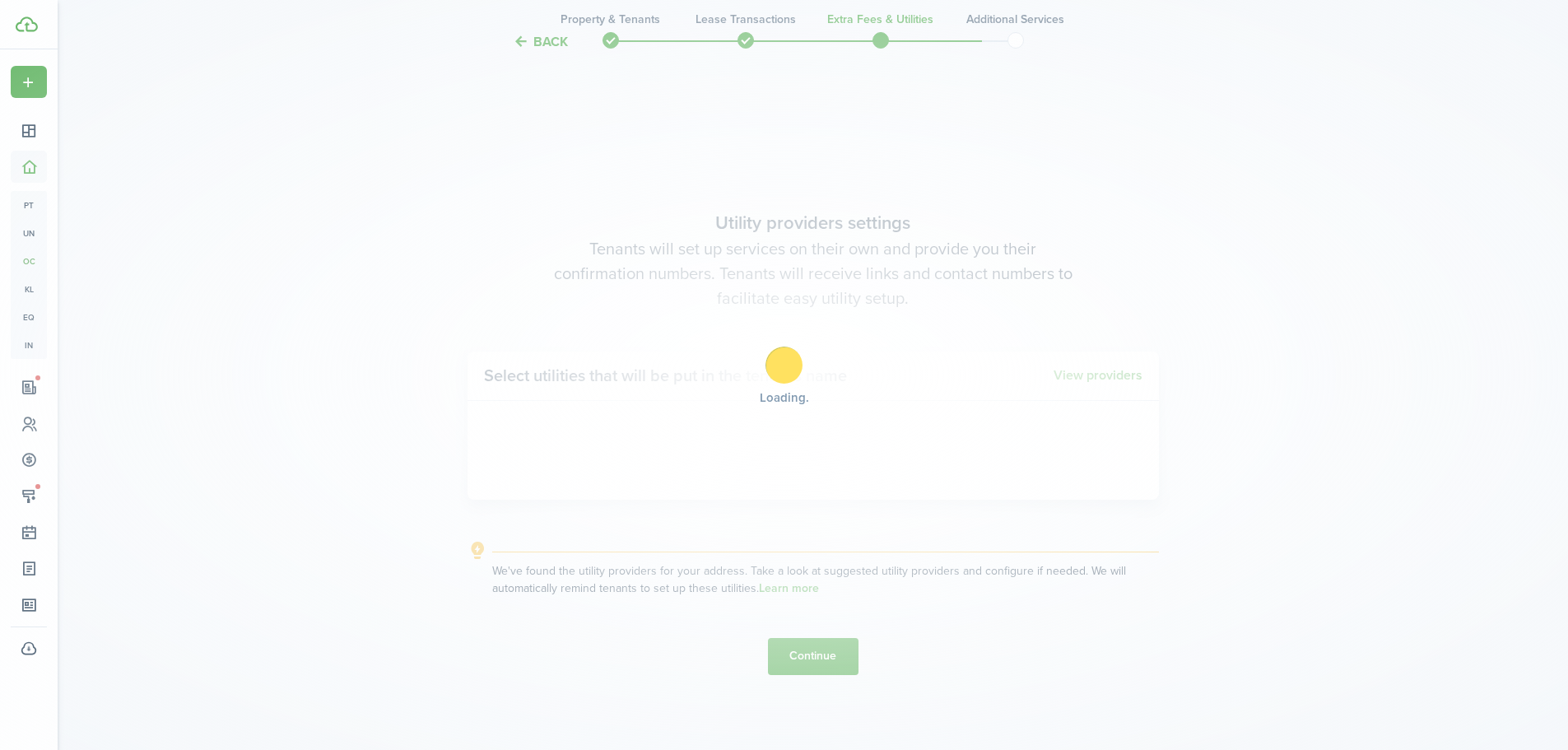
scroll to position [2141, 0]
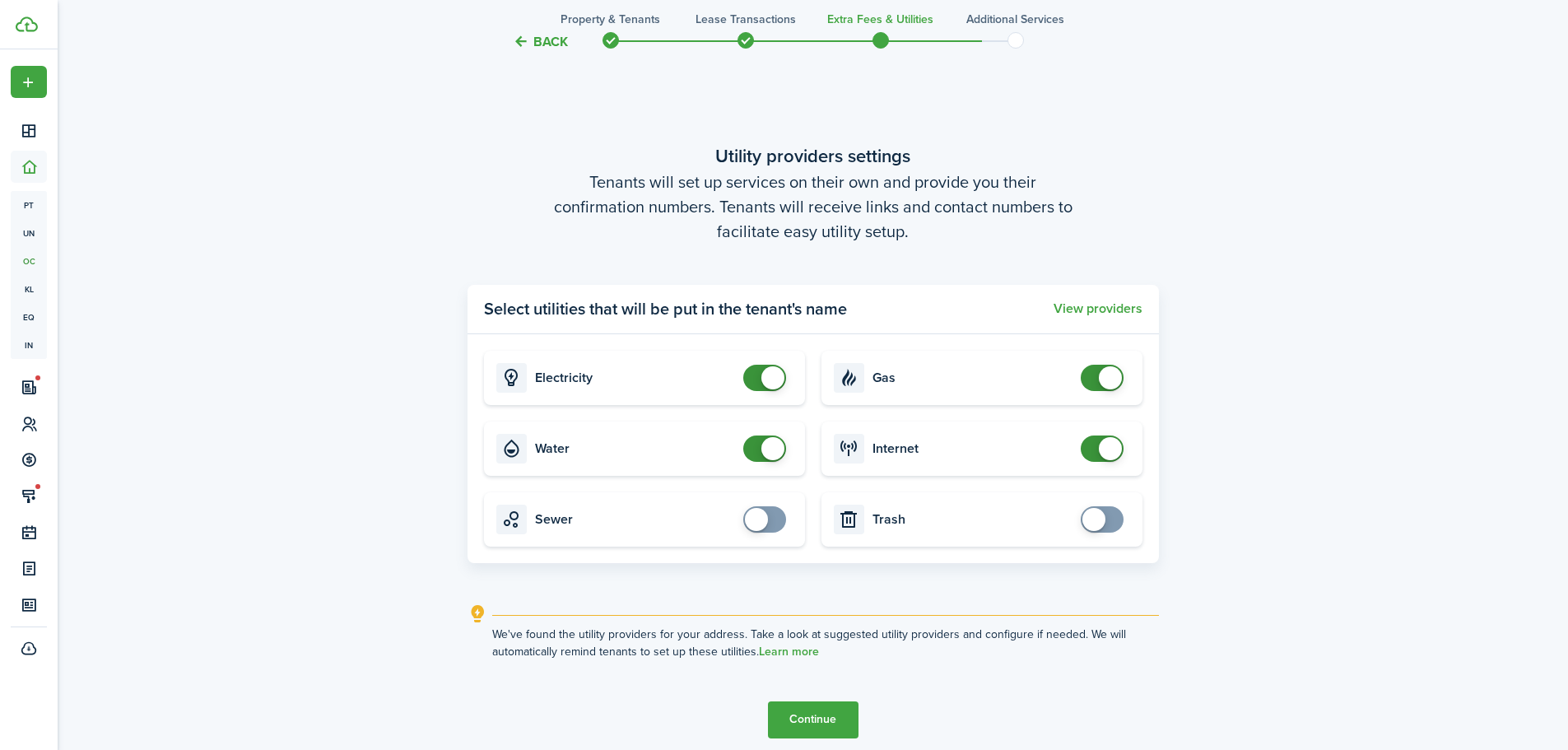
checkbox input "false"
click at [756, 452] on span at bounding box center [764, 449] width 16 height 27
checkbox input "false"
click at [1097, 377] on span at bounding box center [1102, 378] width 16 height 27
click at [806, 713] on button "Continue" at bounding box center [813, 720] width 90 height 37
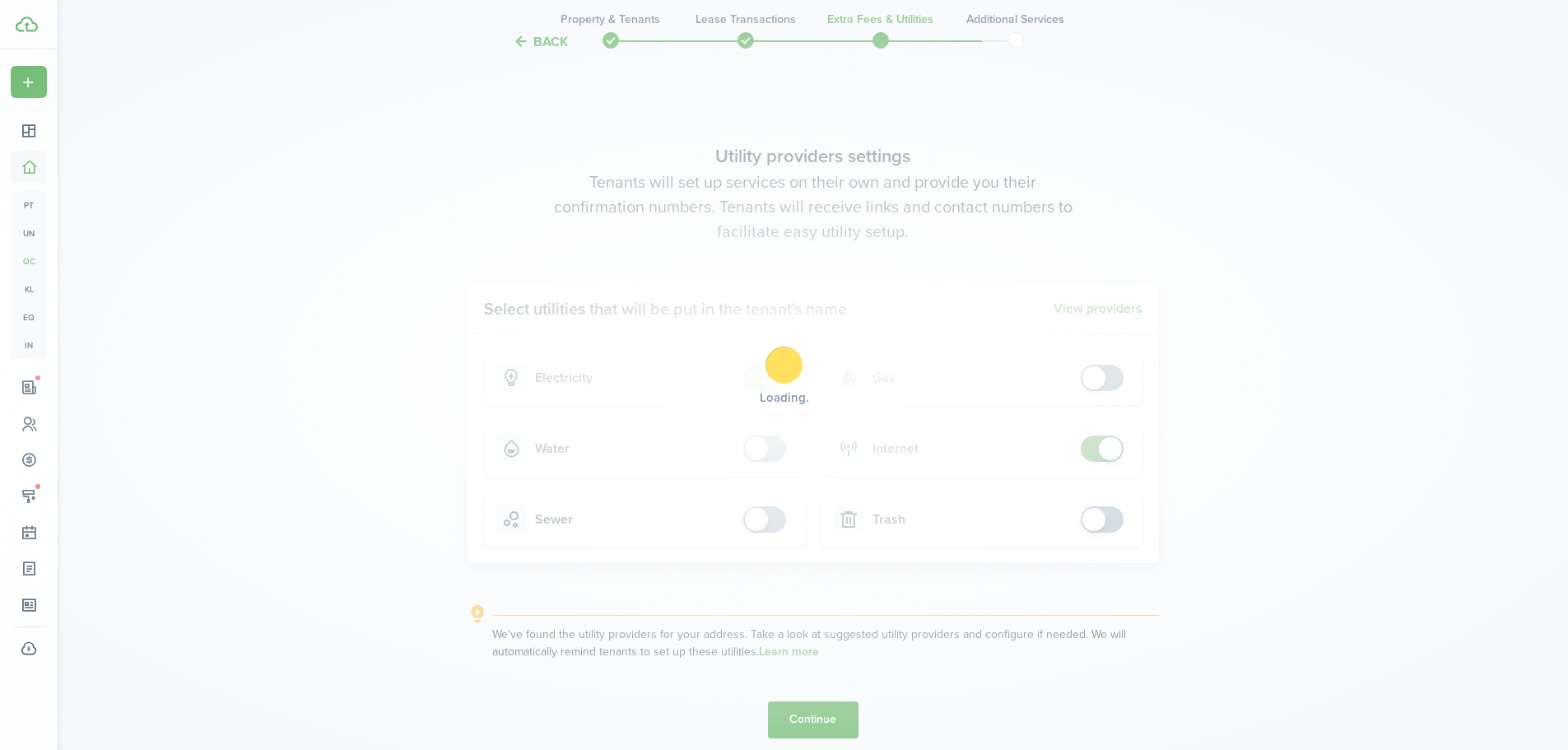
scroll to position [0, 0]
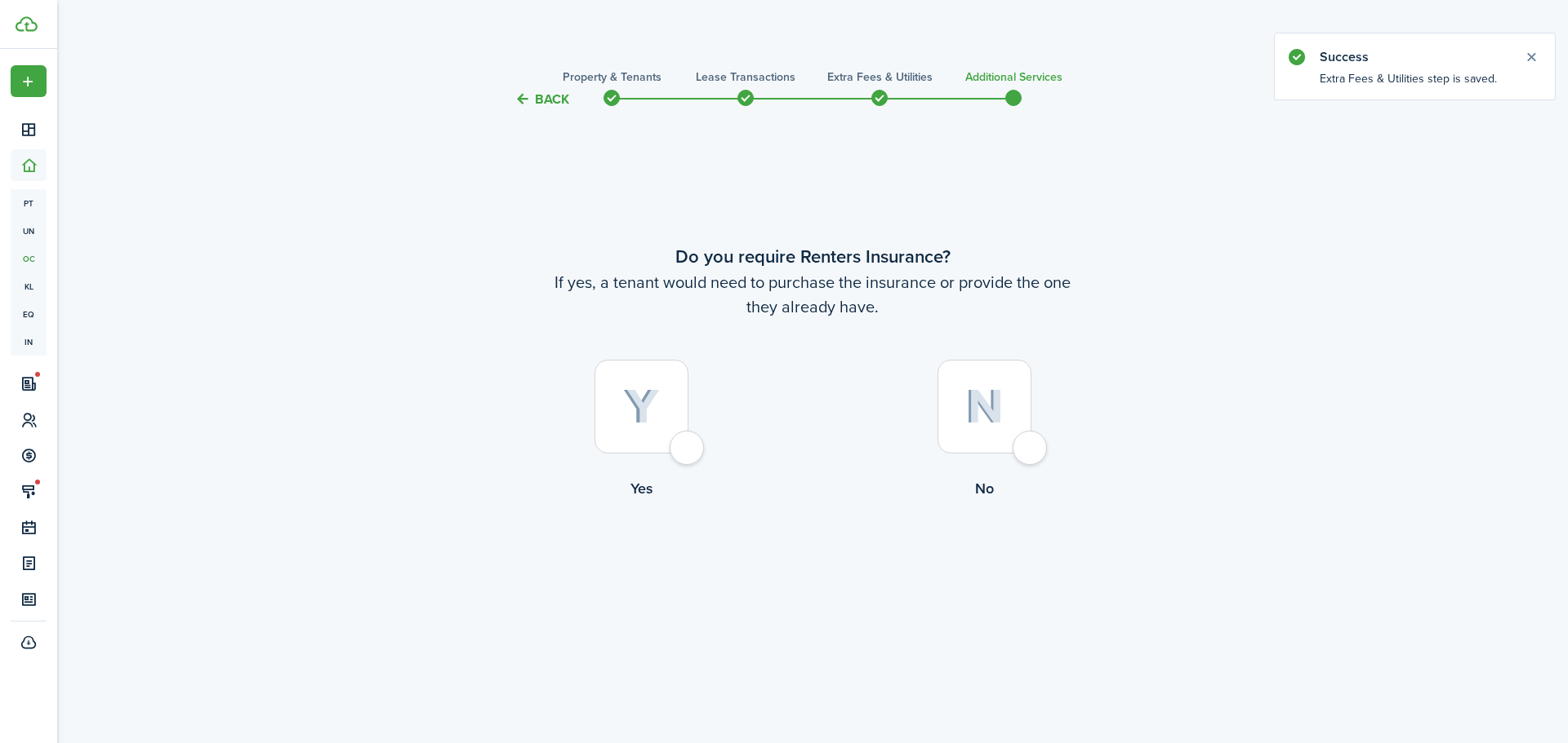
click at [1030, 442] on div at bounding box center [984, 406] width 94 height 94
radio input "true"
click at [803, 565] on button "Complete move in" at bounding box center [813, 567] width 120 height 37
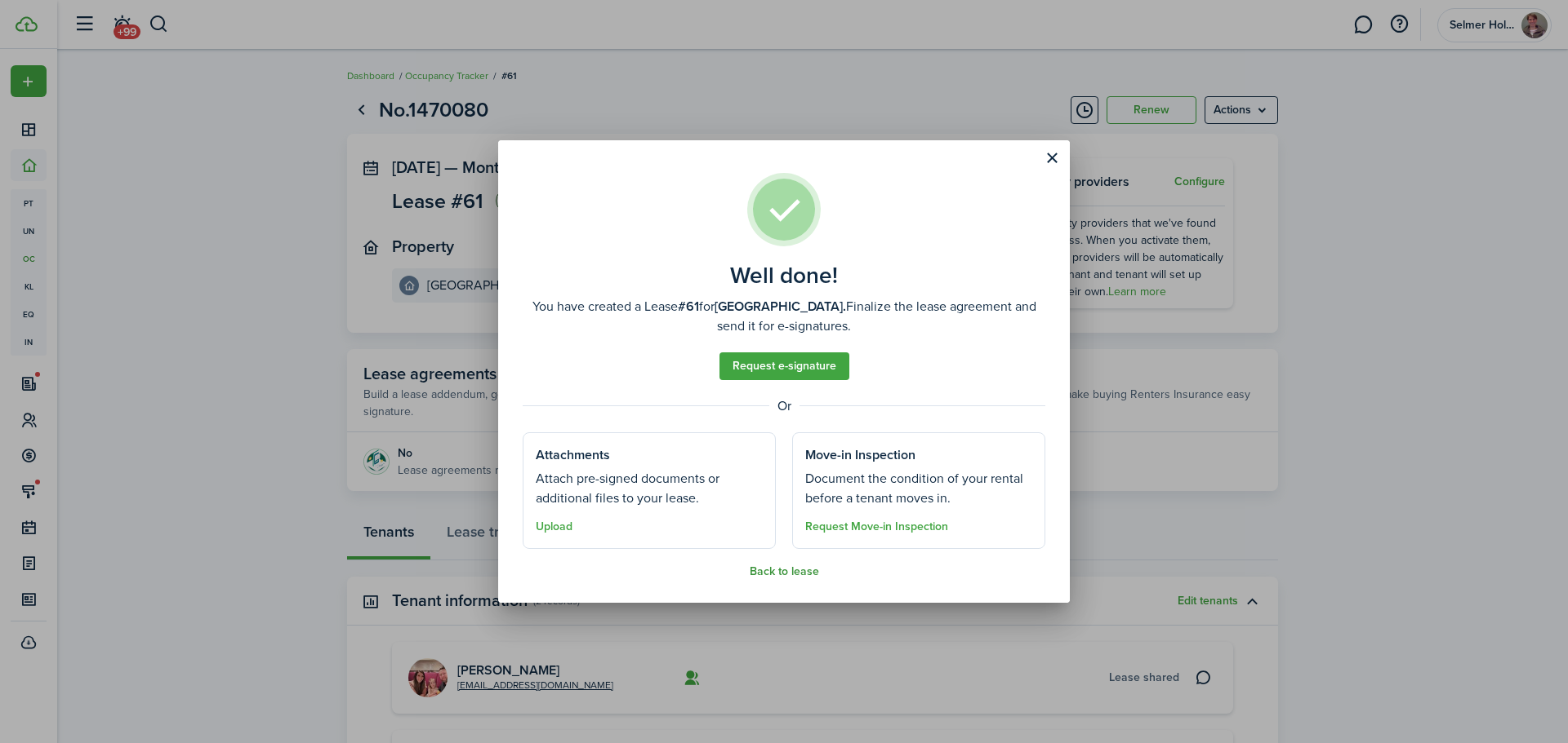
click at [794, 569] on button "Back to lease" at bounding box center [784, 572] width 69 height 13
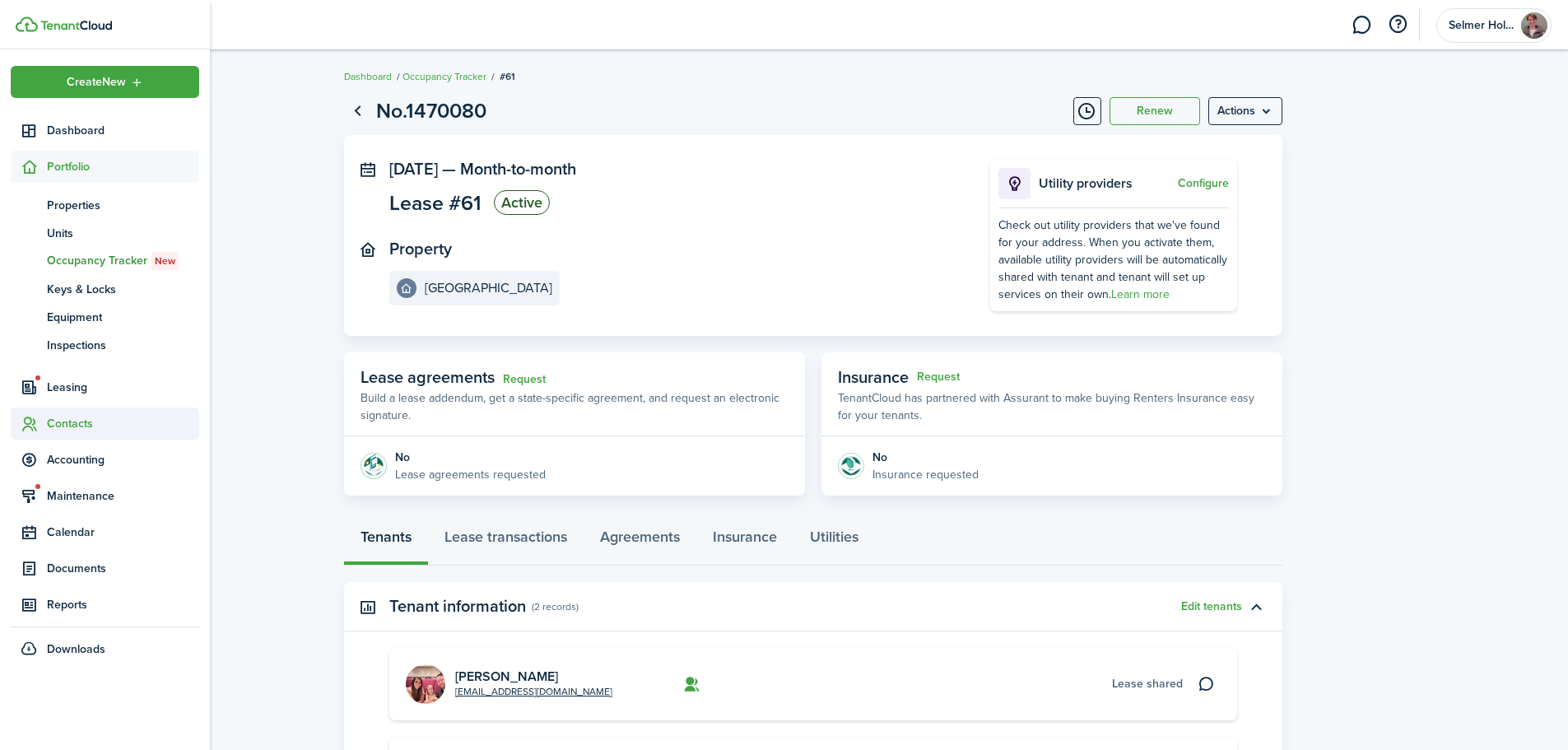
click at [70, 421] on span "Contacts" at bounding box center [123, 424] width 152 height 17
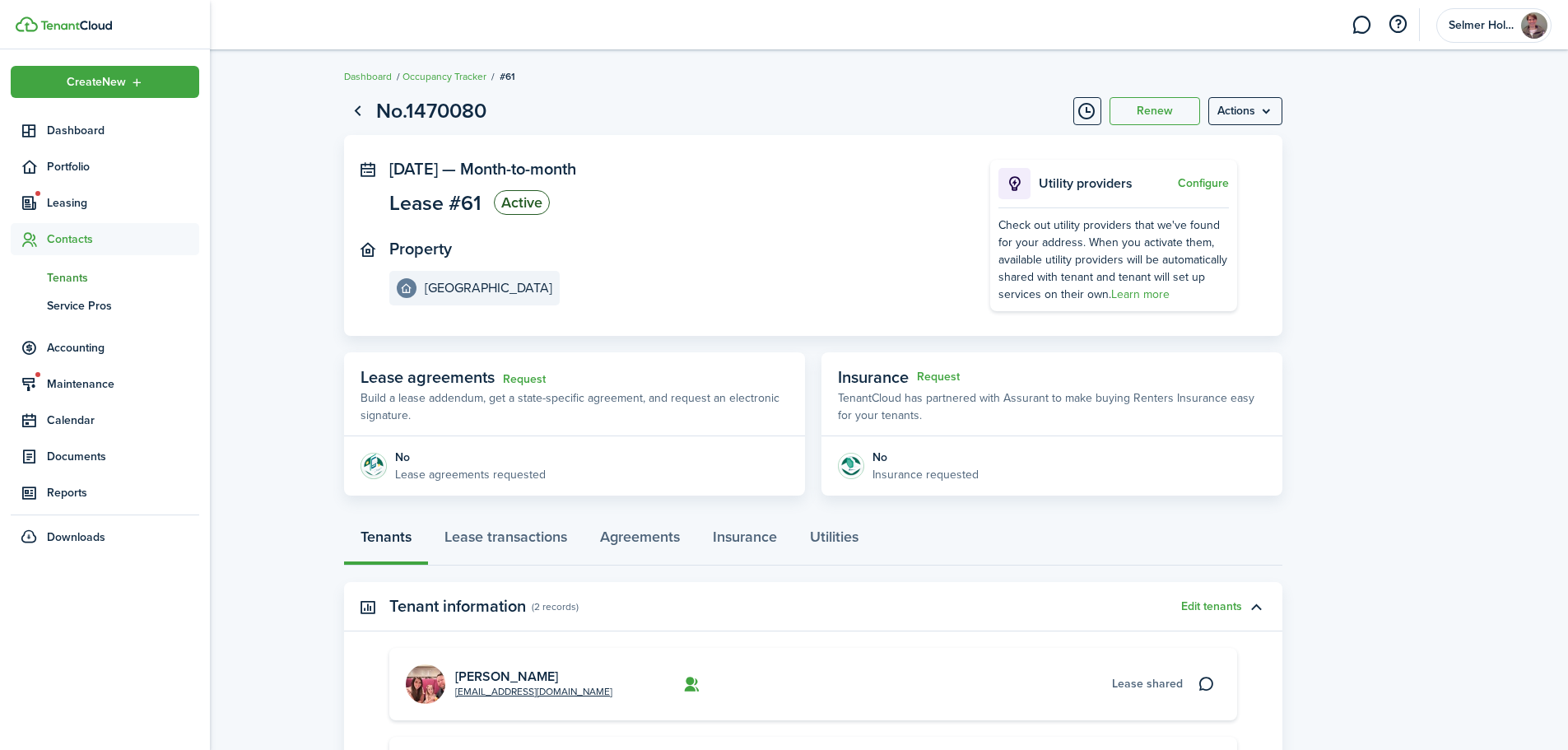
click at [74, 277] on span "Tenants" at bounding box center [123, 278] width 152 height 17
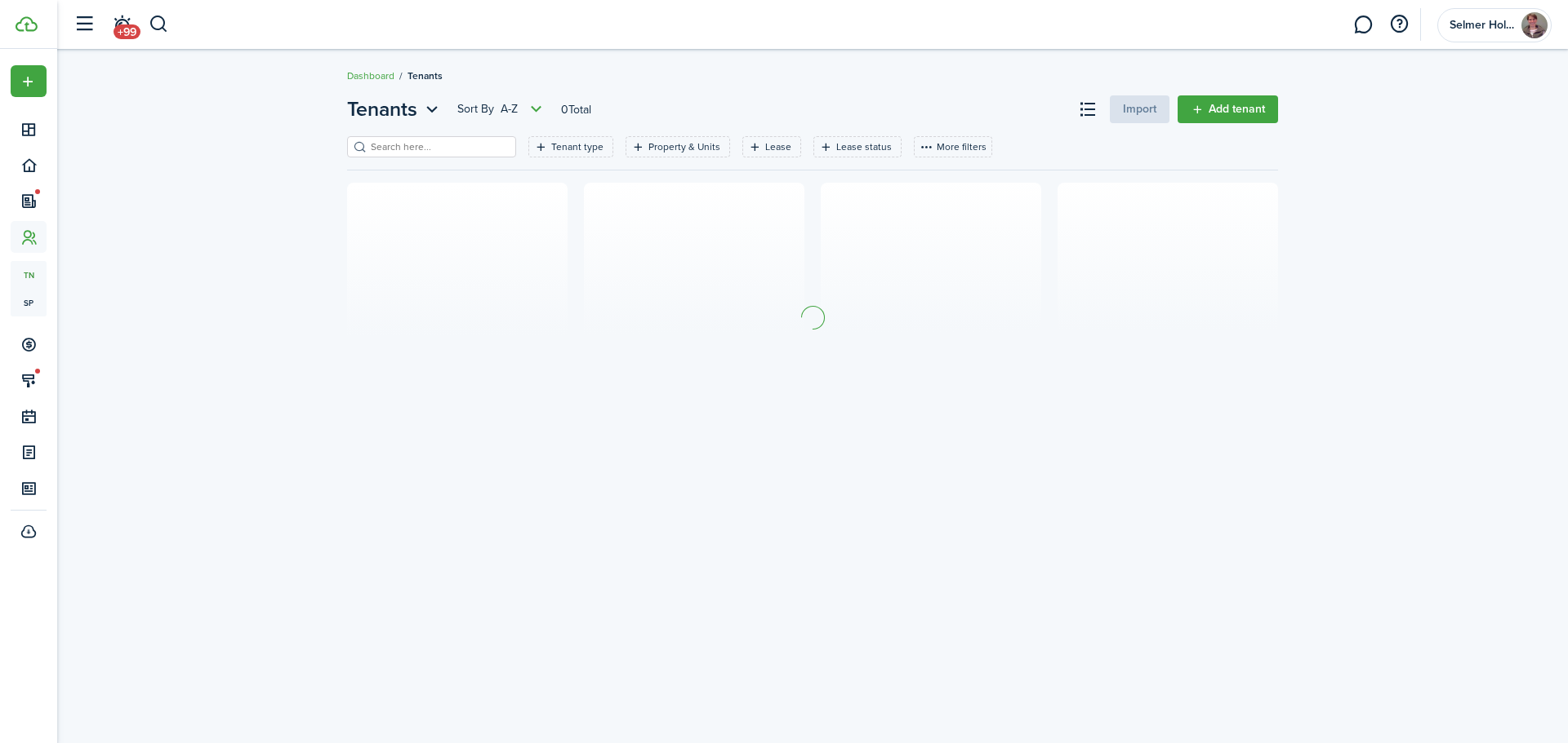
click at [408, 147] on input "search" at bounding box center [438, 147] width 144 height 15
type input "c"
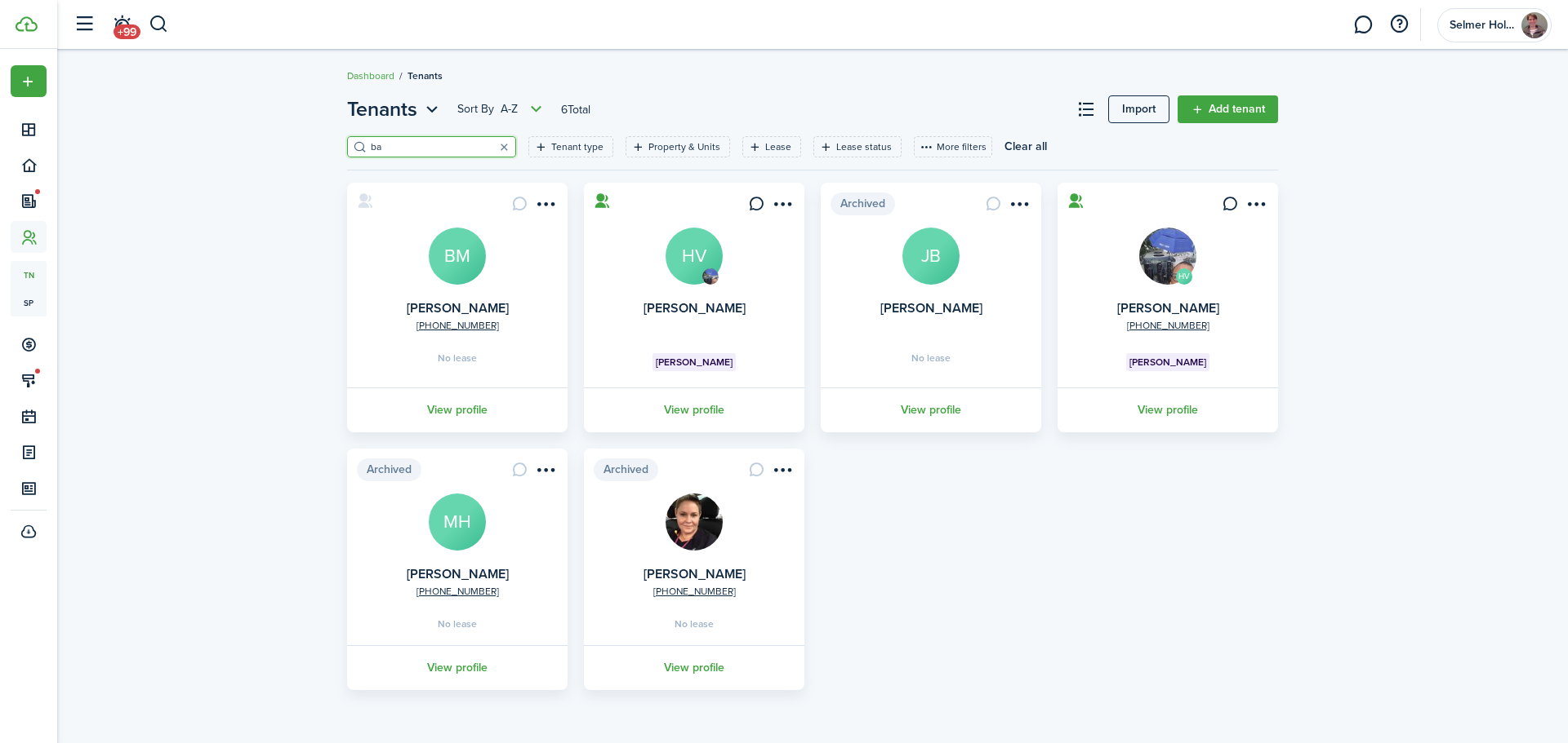
type input "b"
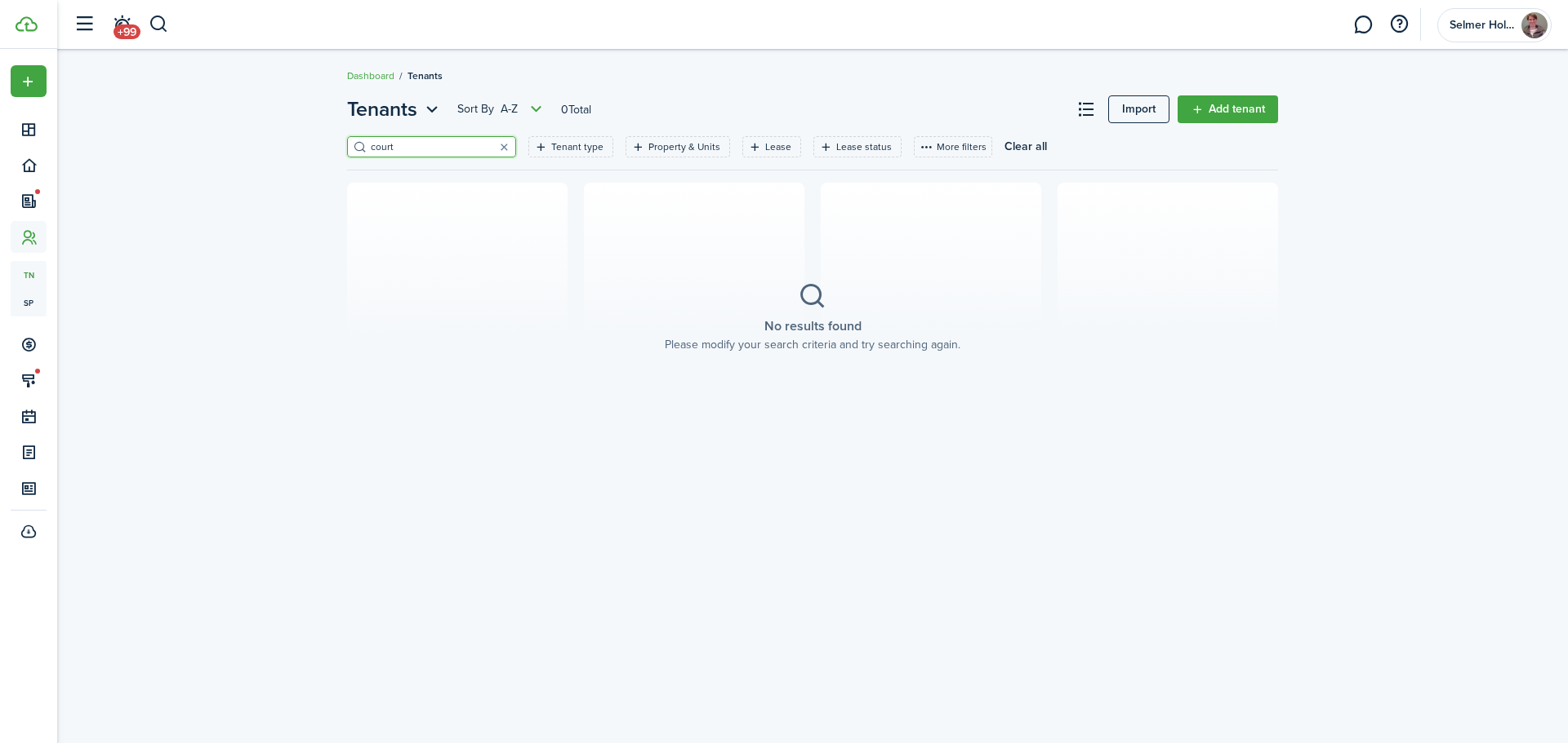
drag, startPoint x: 420, startPoint y: 148, endPoint x: 340, endPoint y: 148, distance: 80.0
click at [340, 148] on div "Tenants Sort by A-Z 0 Total Import Add tenant court Tenant type Property & Unit…" at bounding box center [812, 273] width 947 height 357
type input "court"
click at [1230, 101] on link "Add tenant" at bounding box center [1228, 109] width 101 height 28
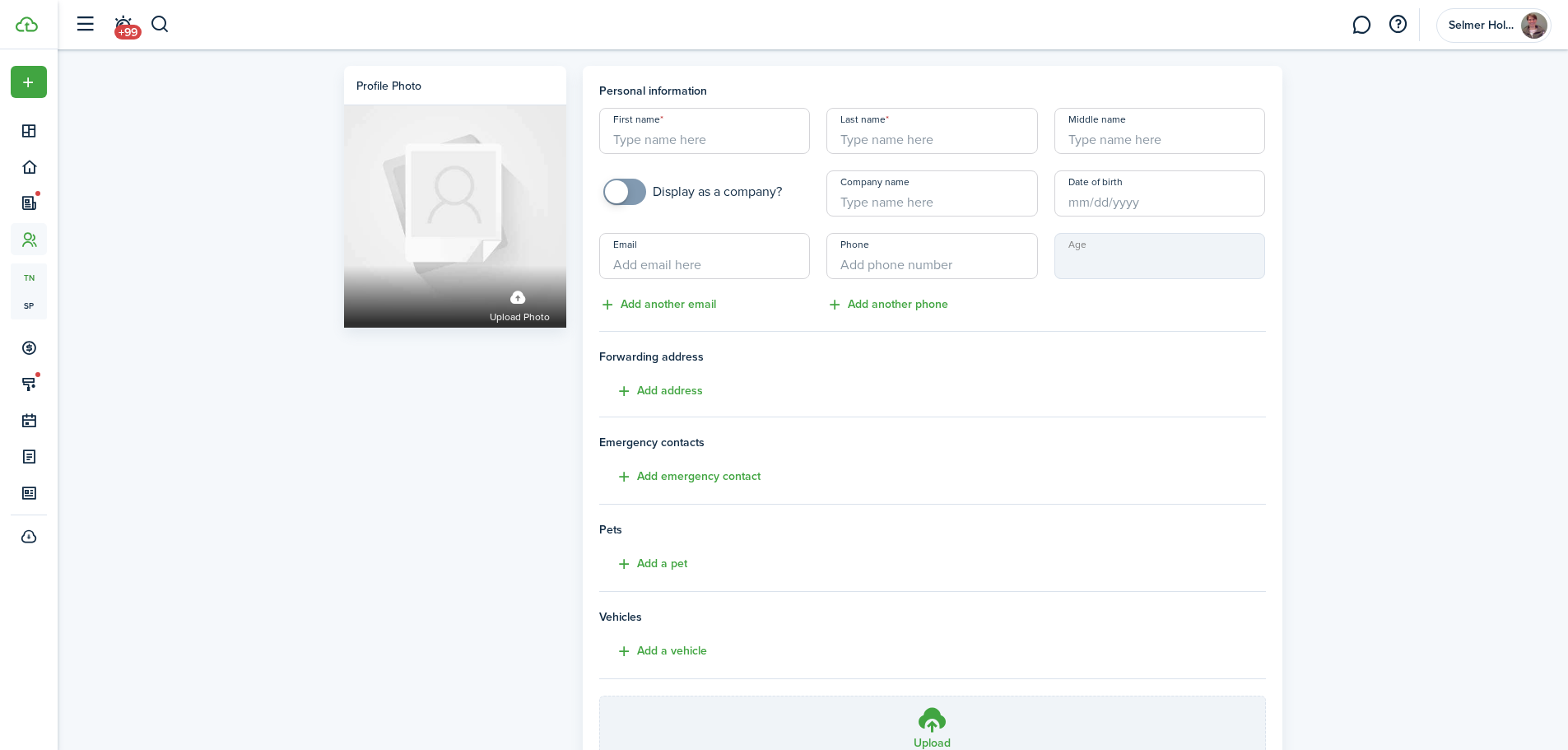
click at [711, 142] on input "First name" at bounding box center [705, 131] width 211 height 46
type input "[PERSON_NAME]"
type input "+1"
drag, startPoint x: 665, startPoint y: 255, endPoint x: 668, endPoint y: 241, distance: 14.3
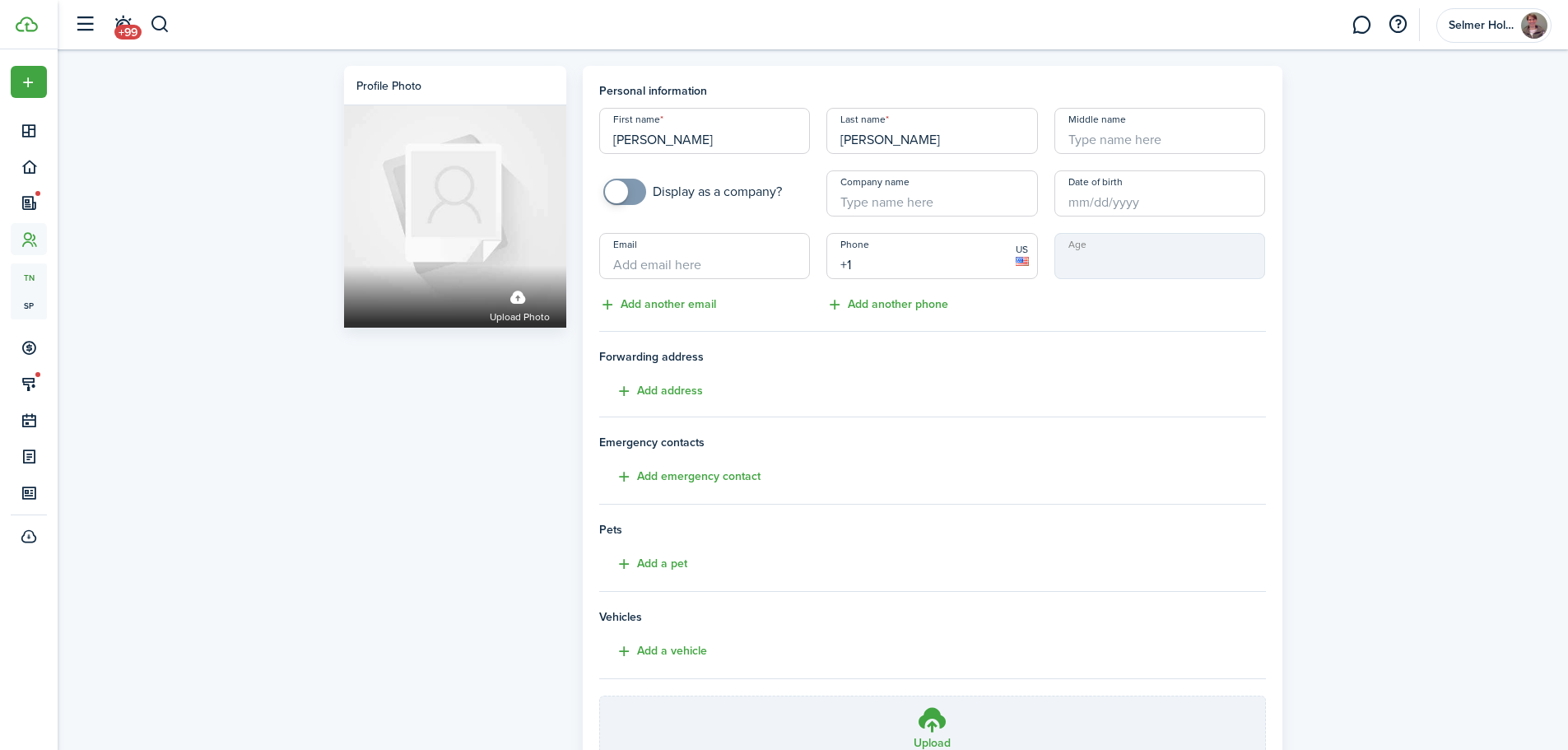
click at [665, 255] on input "Email" at bounding box center [705, 256] width 211 height 46
type input "[EMAIL_ADDRESS][DOMAIN_NAME]"
click at [910, 261] on input "+1" at bounding box center [933, 256] width 211 height 46
type input "[PHONE_NUMBER]"
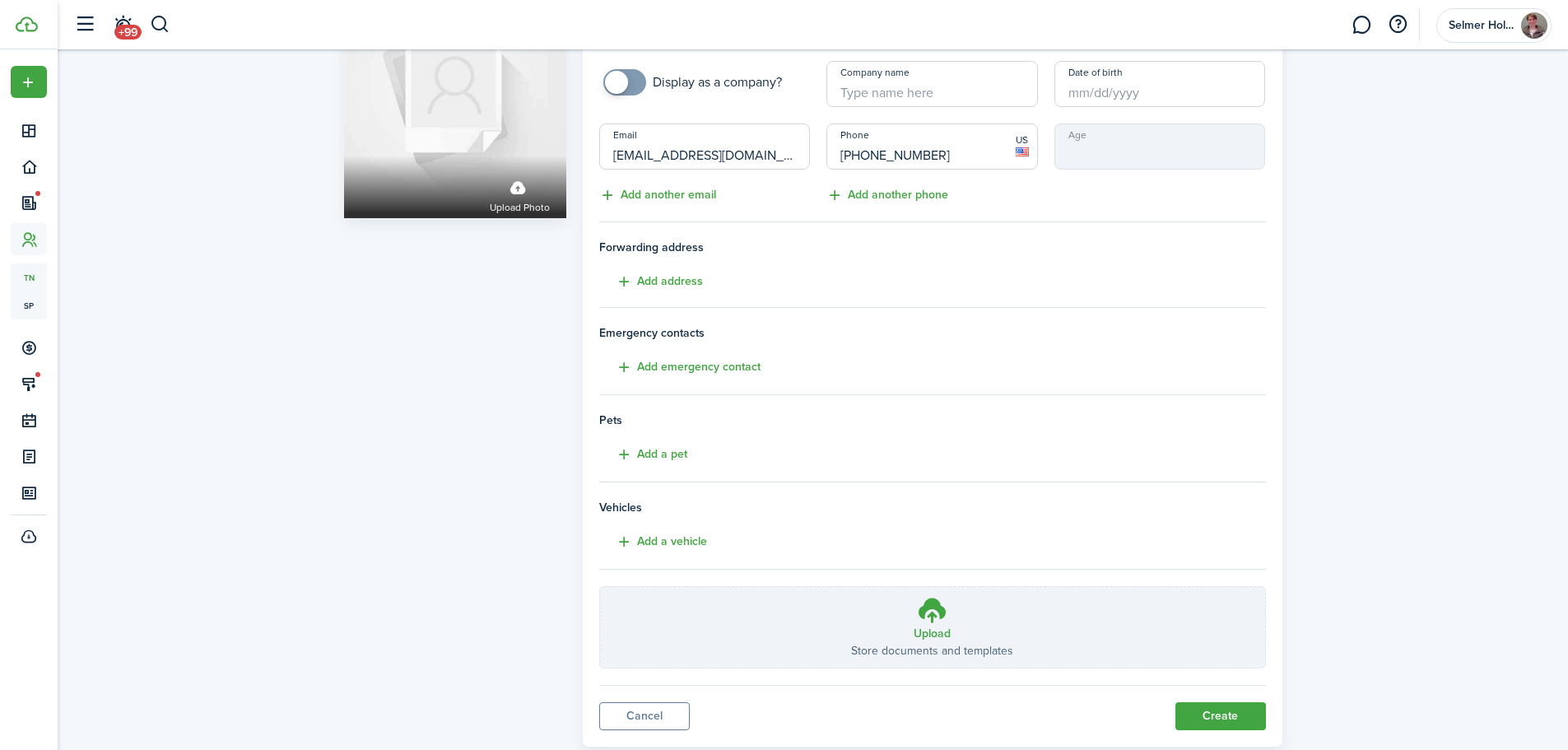
scroll to position [151, 0]
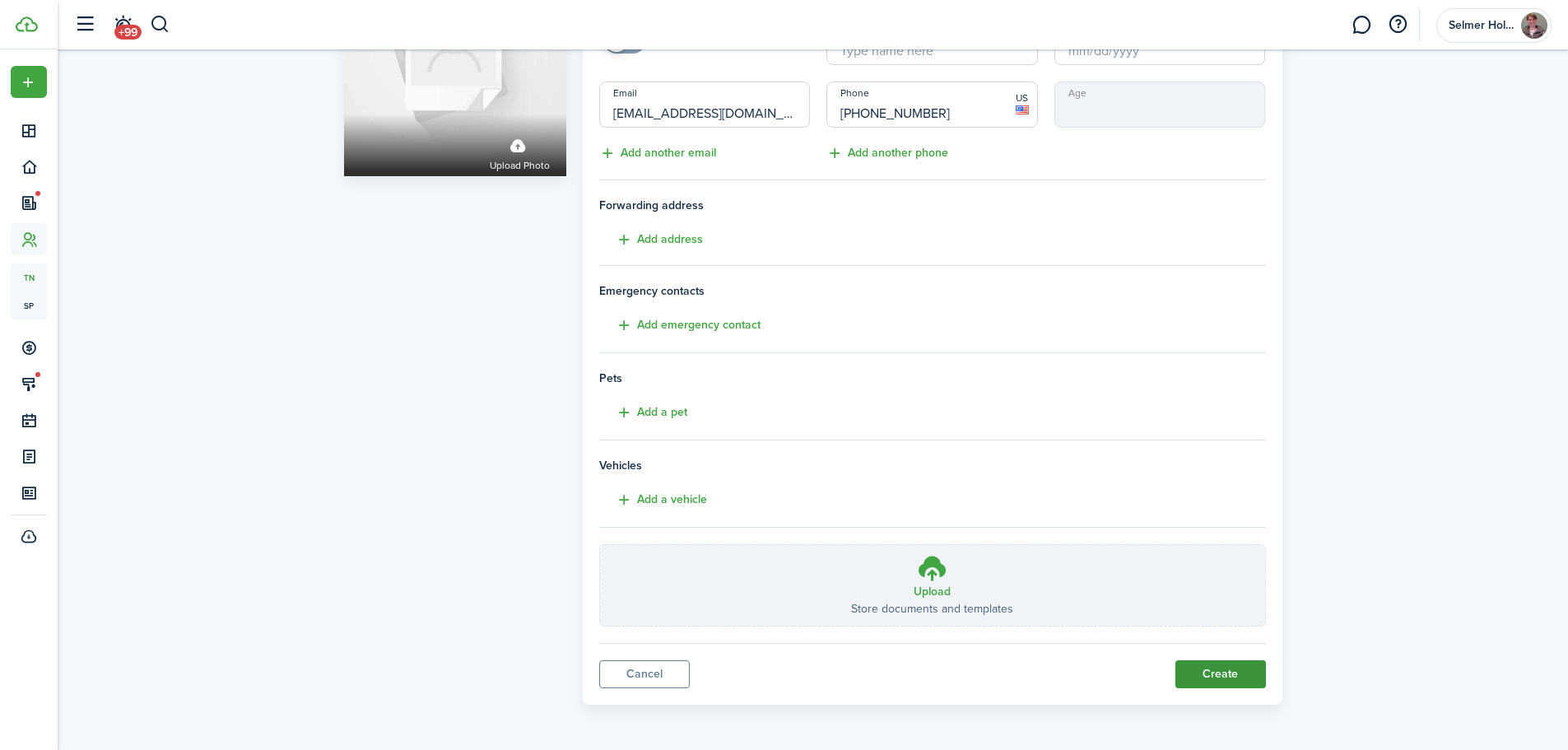
click at [1217, 675] on button "Create" at bounding box center [1221, 674] width 90 height 28
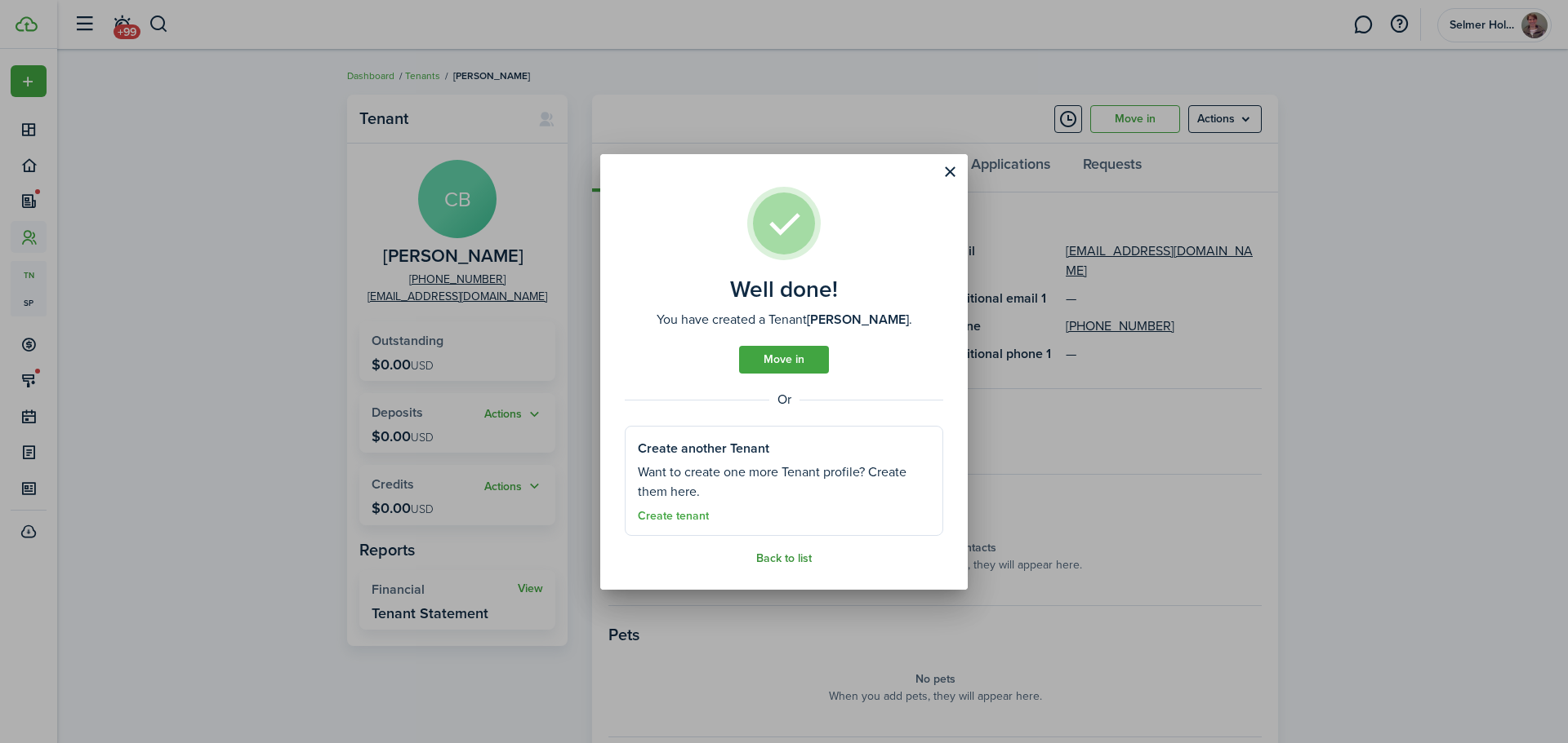
click at [781, 556] on link "Back to list" at bounding box center [784, 558] width 55 height 13
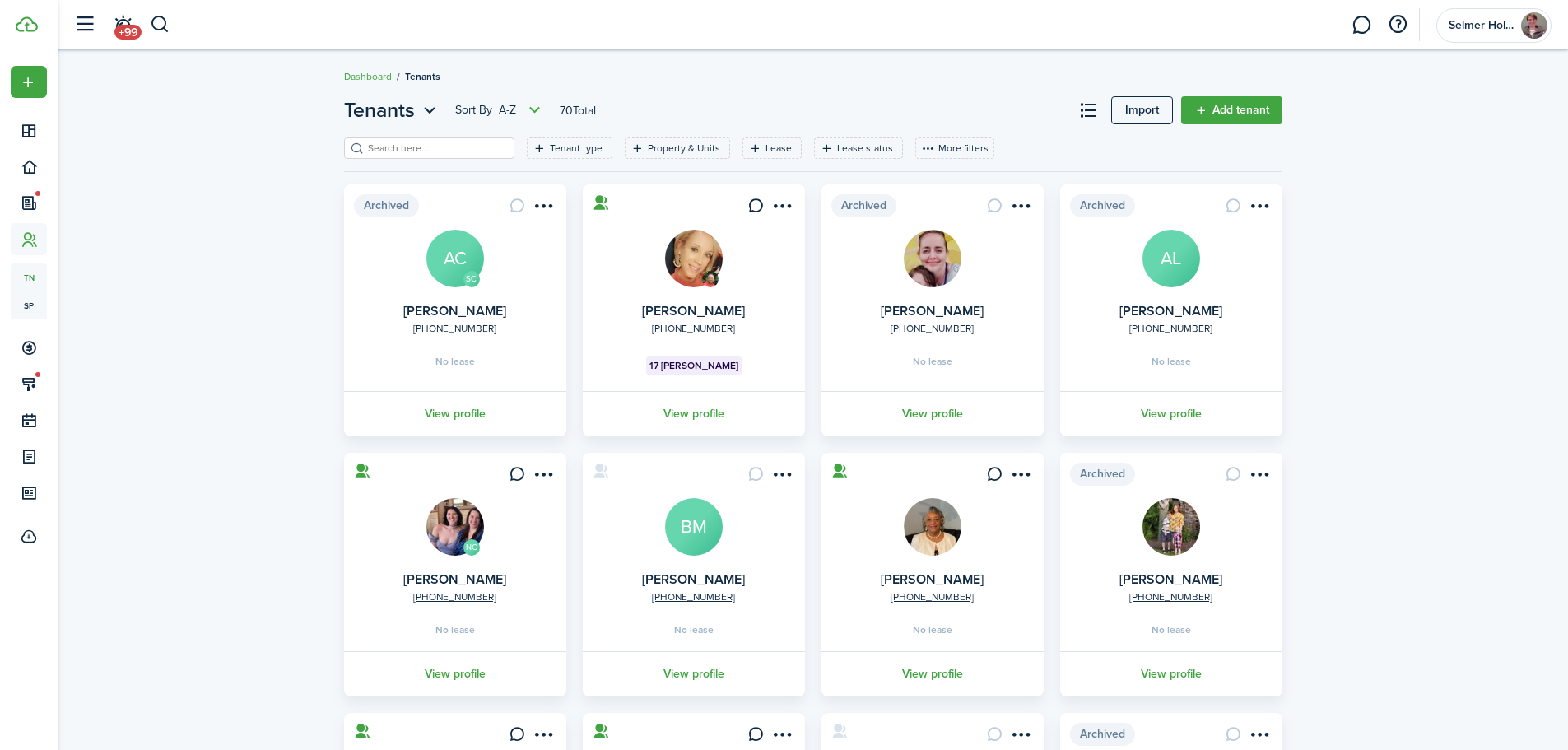
click at [386, 154] on input "search" at bounding box center [436, 149] width 145 height 15
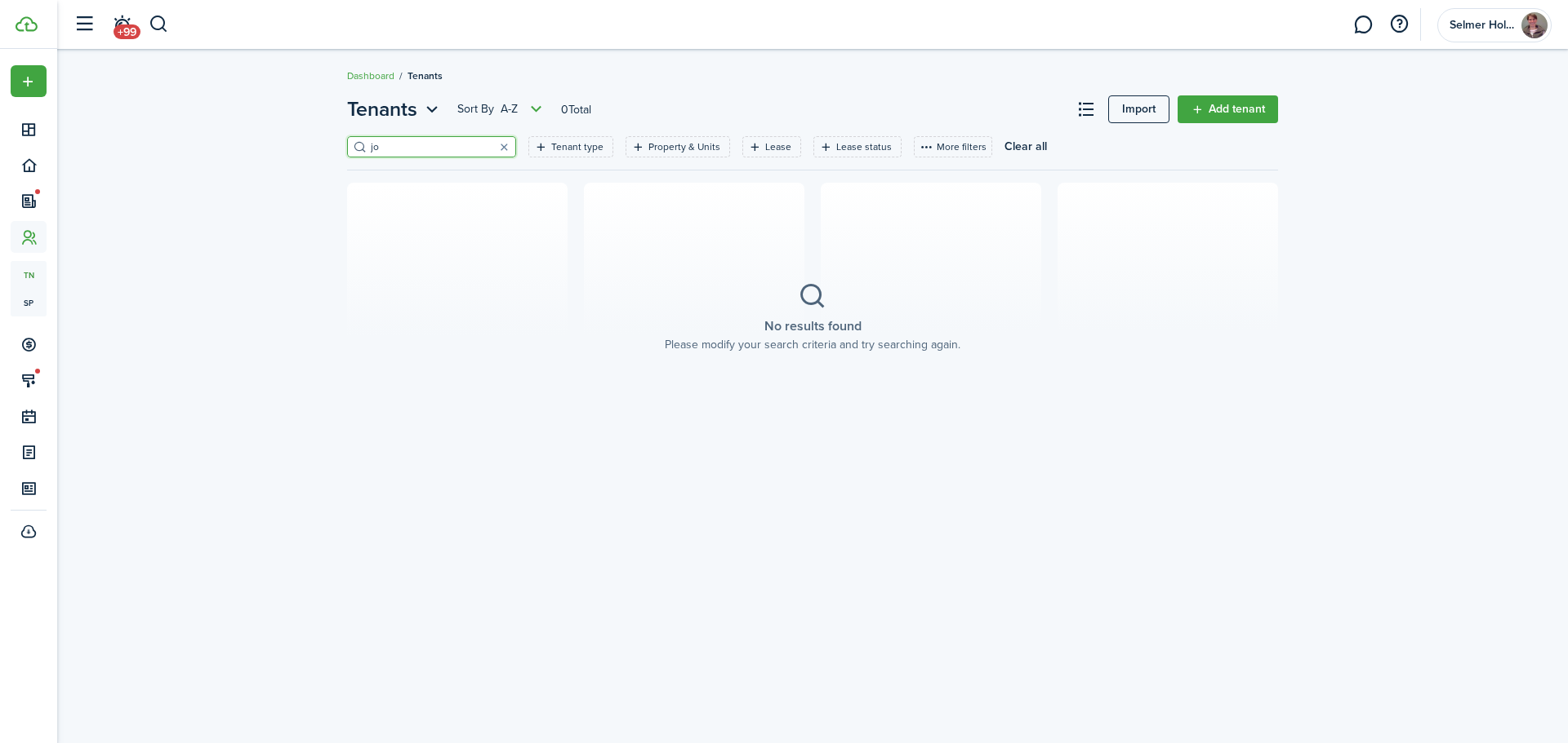
type input "j"
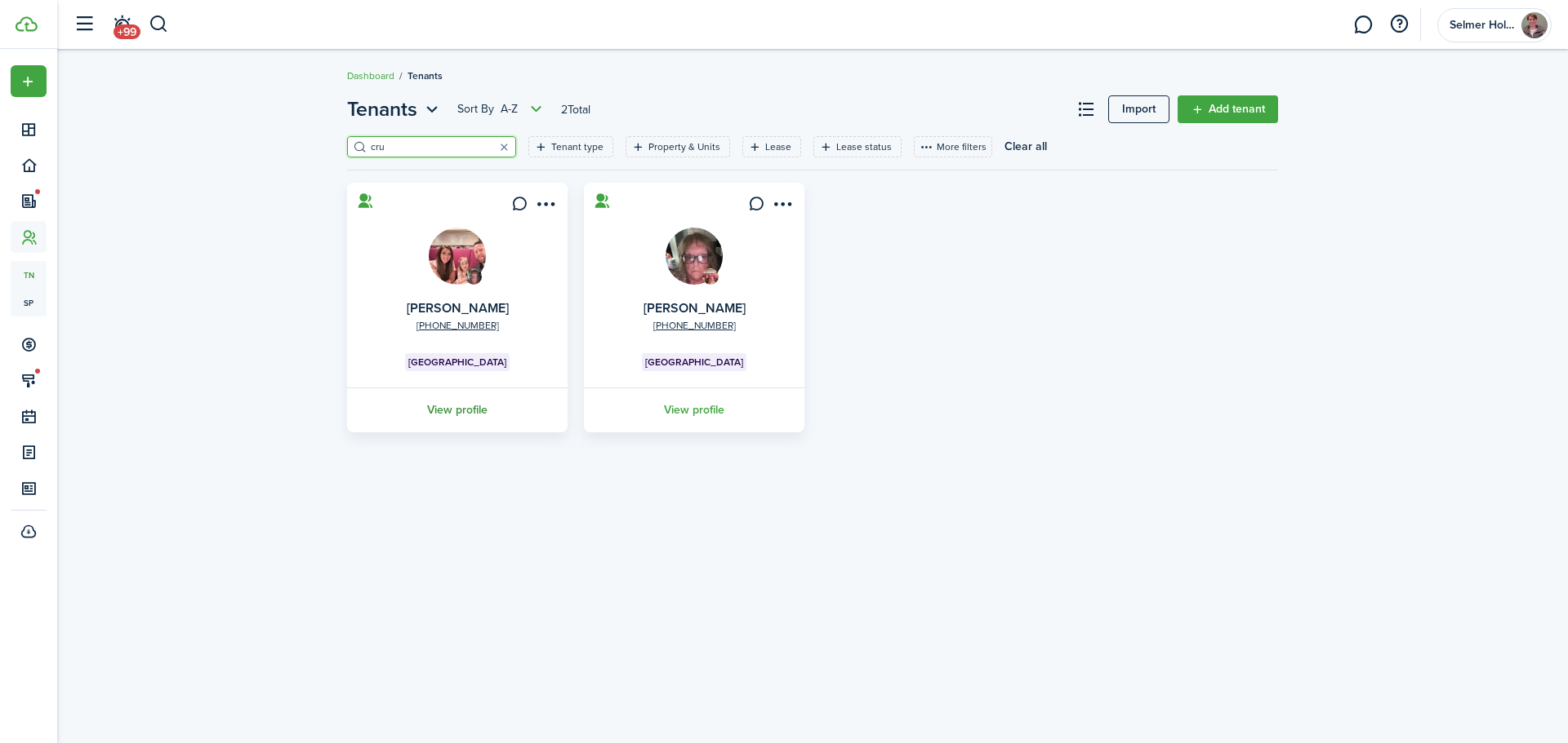
type input "cru"
click at [454, 414] on link "View profile" at bounding box center [457, 410] width 225 height 45
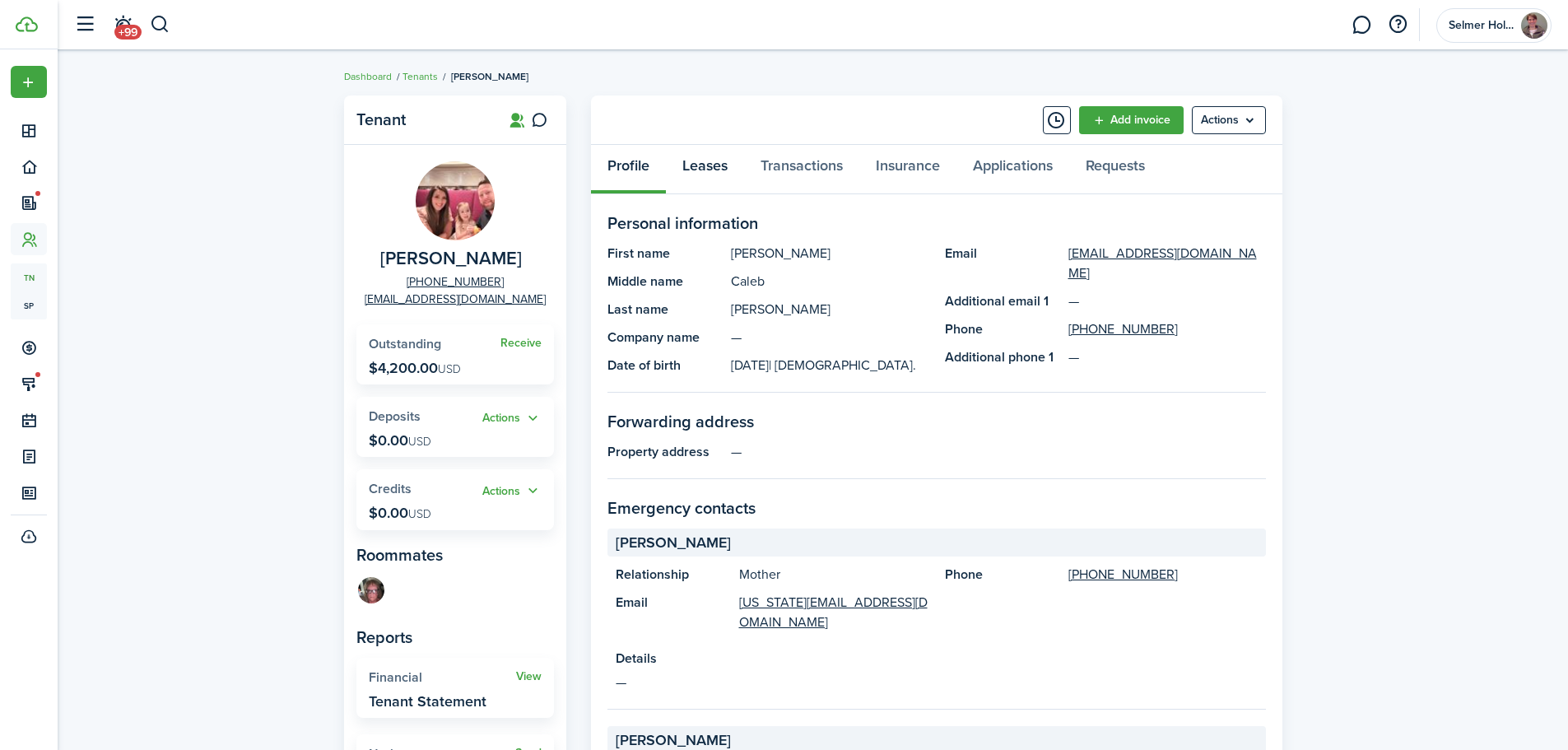
click at [720, 167] on link "Leases" at bounding box center [705, 169] width 78 height 49
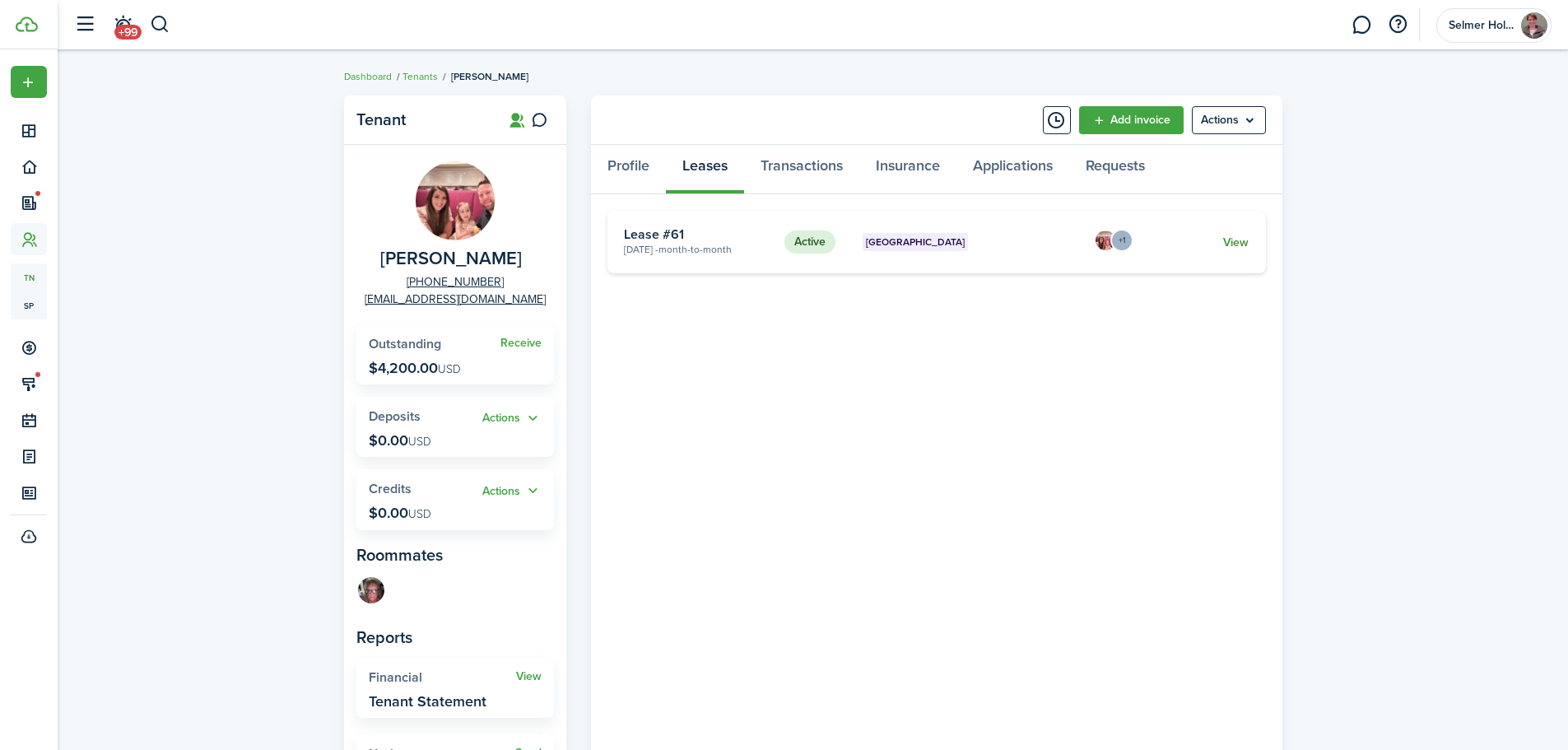
click at [1244, 243] on link "View" at bounding box center [1236, 243] width 26 height 17
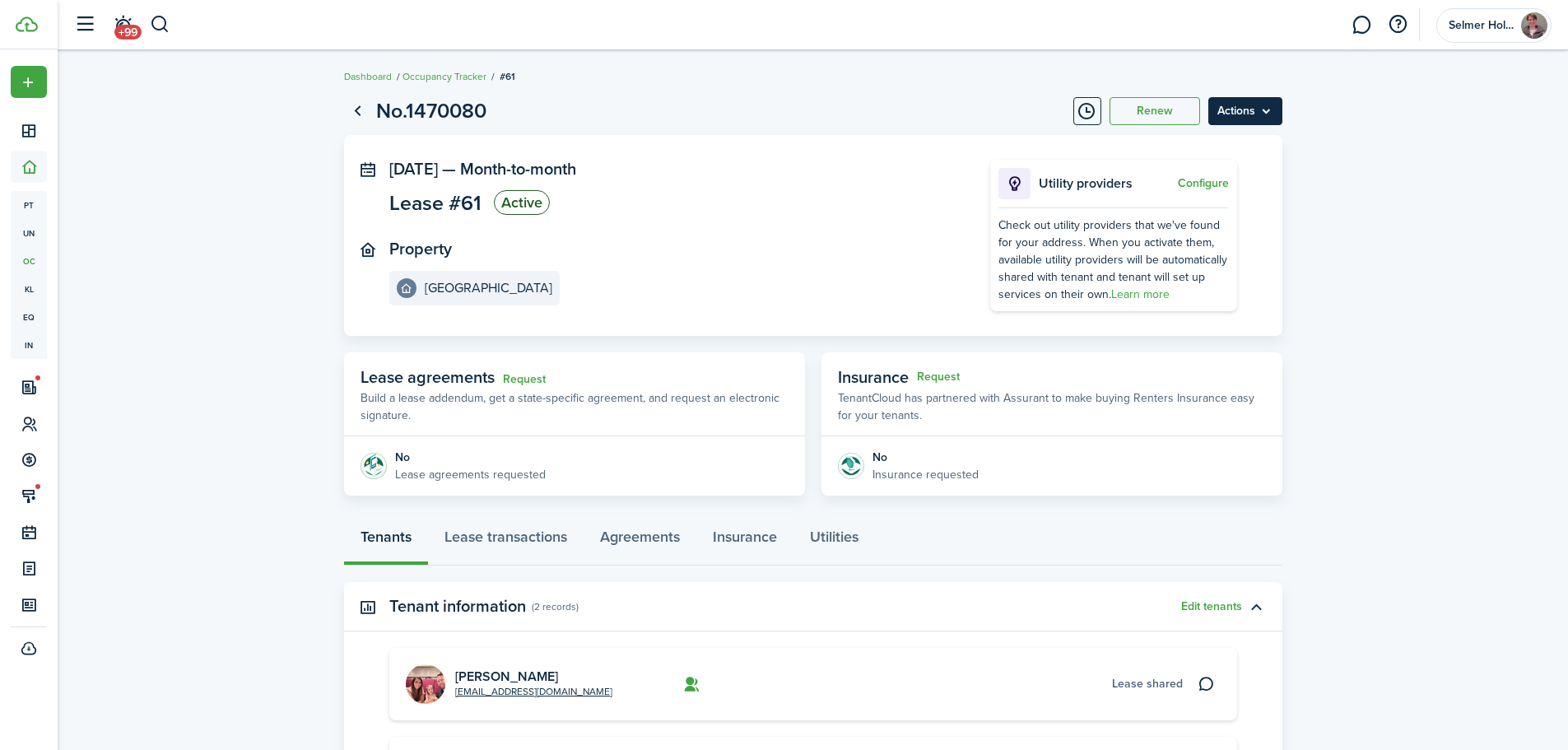
click at [1265, 114] on menu-btn "Actions" at bounding box center [1246, 111] width 74 height 28
click at [1164, 144] on button "Edit" at bounding box center [1211, 147] width 144 height 28
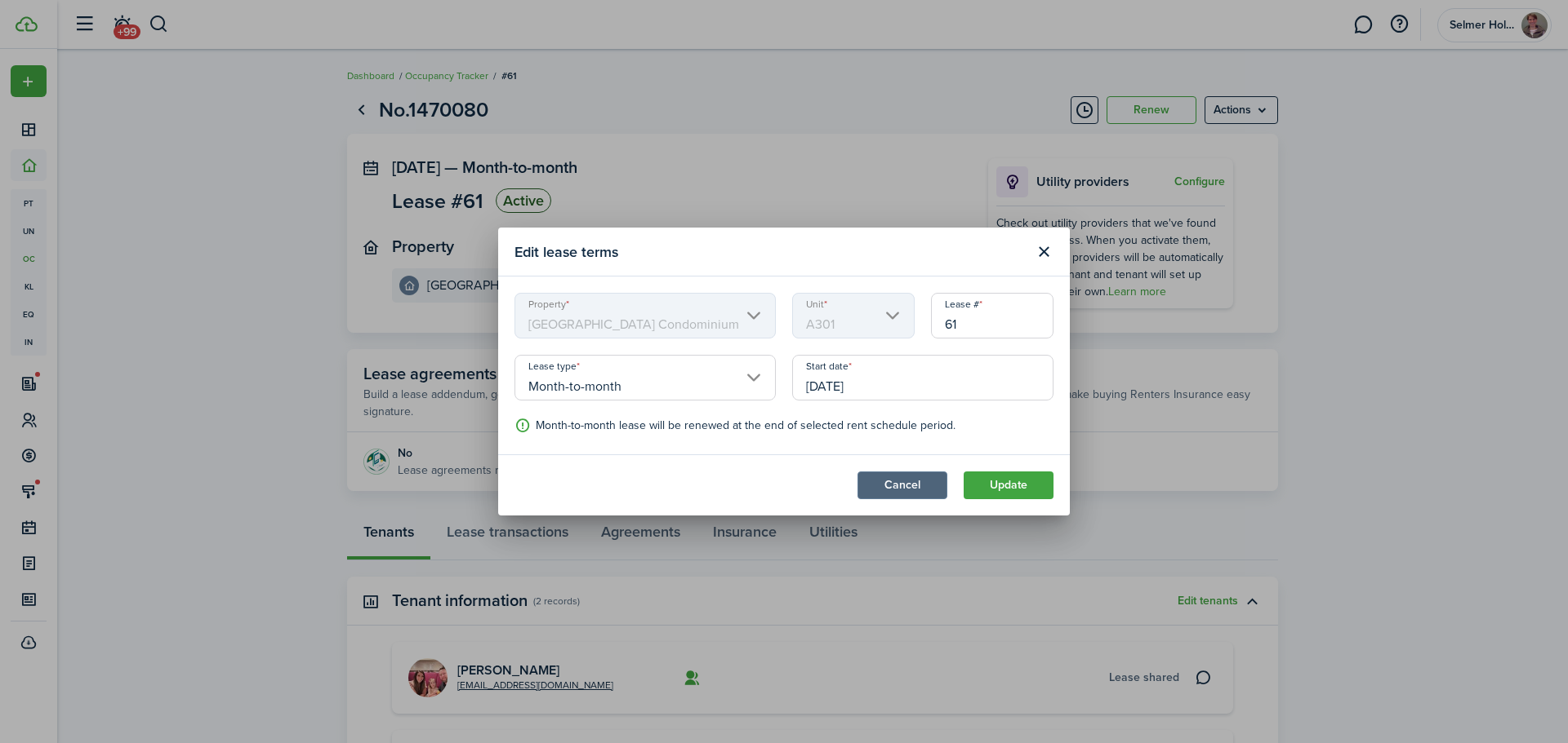
click at [914, 481] on button "Cancel" at bounding box center [902, 486] width 90 height 28
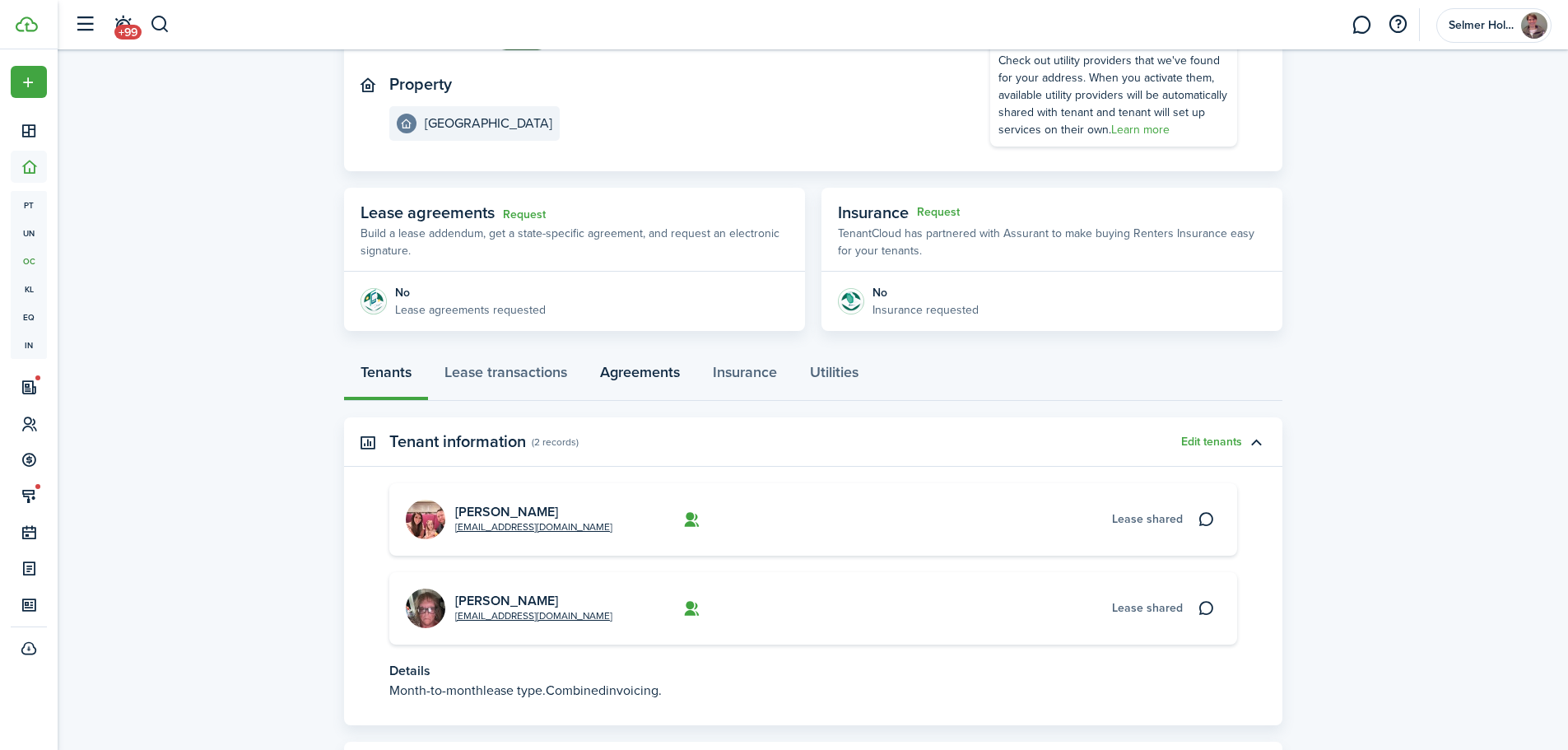
scroll to position [247, 0]
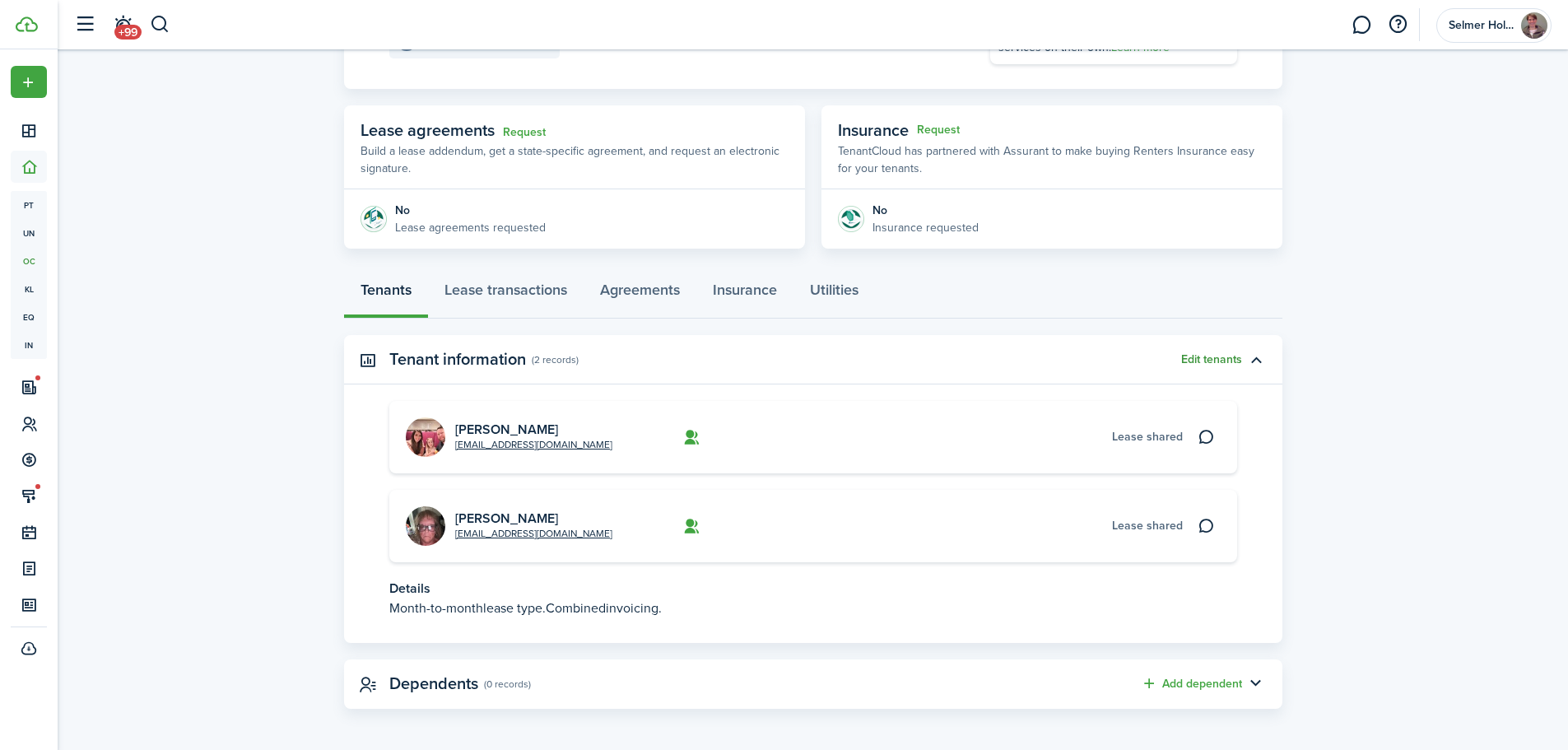
click at [1216, 360] on button "Edit tenants" at bounding box center [1211, 360] width 61 height 13
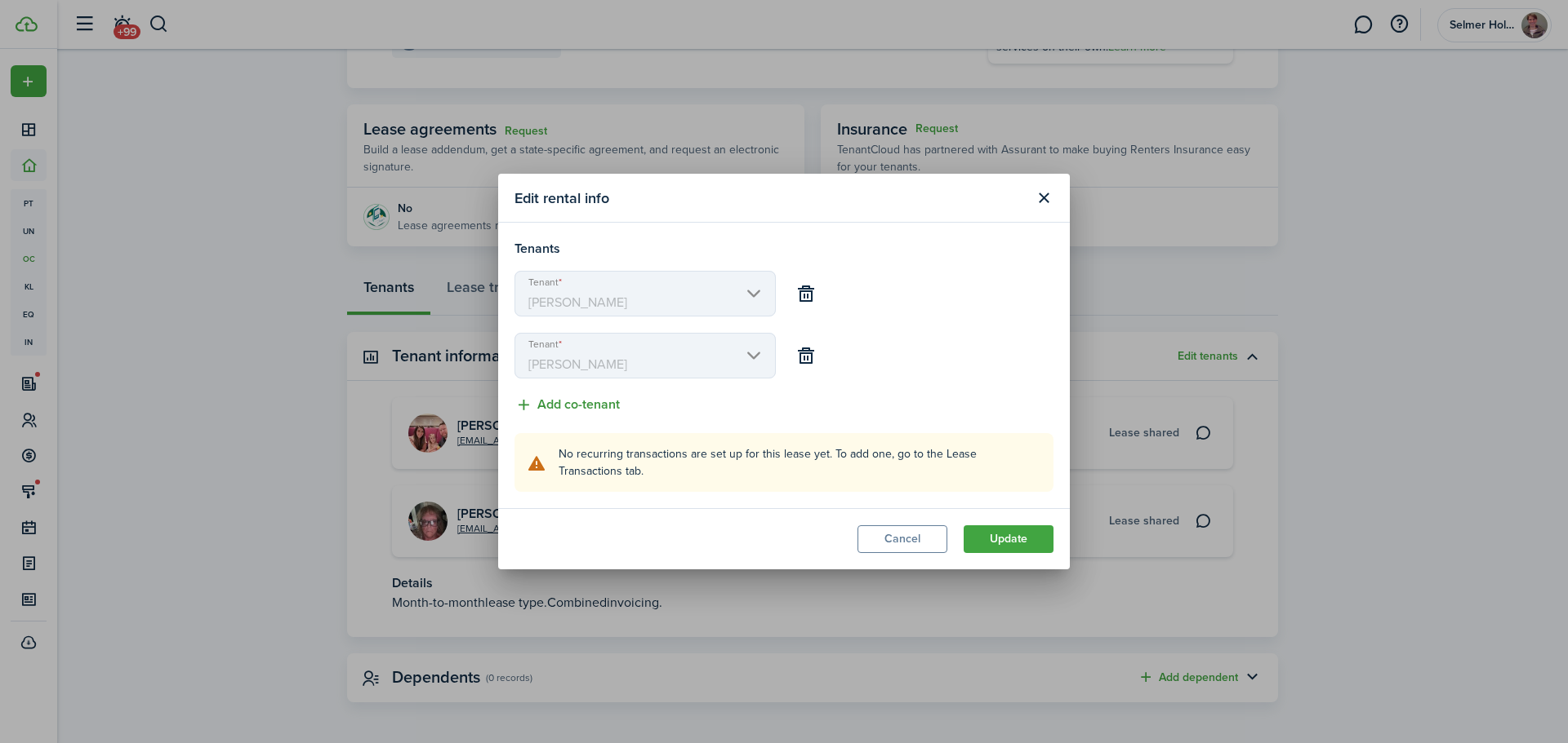
click at [590, 404] on button "Add co-tenant" at bounding box center [567, 406] width 106 height 20
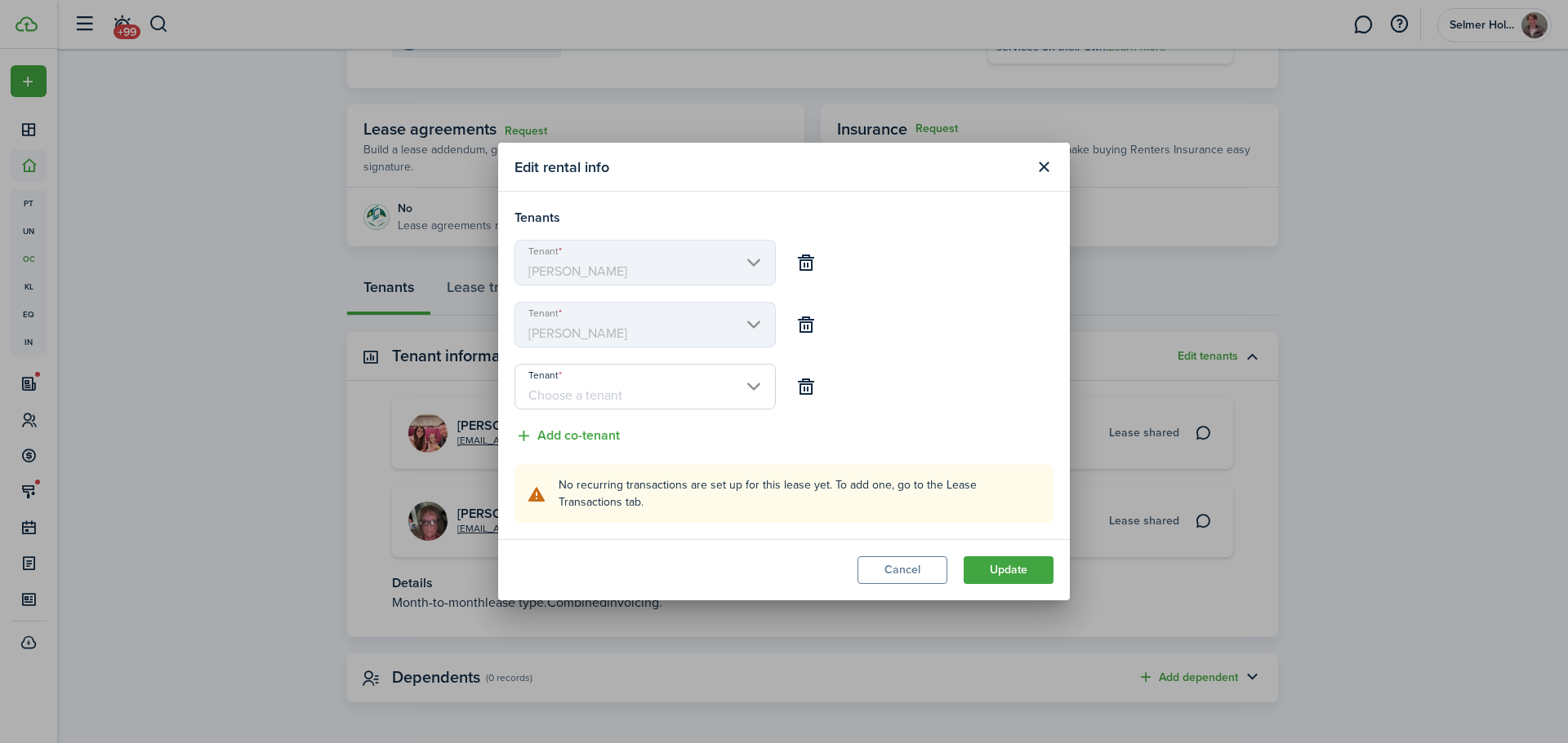
click at [593, 400] on input "Tenant" at bounding box center [645, 387] width 261 height 46
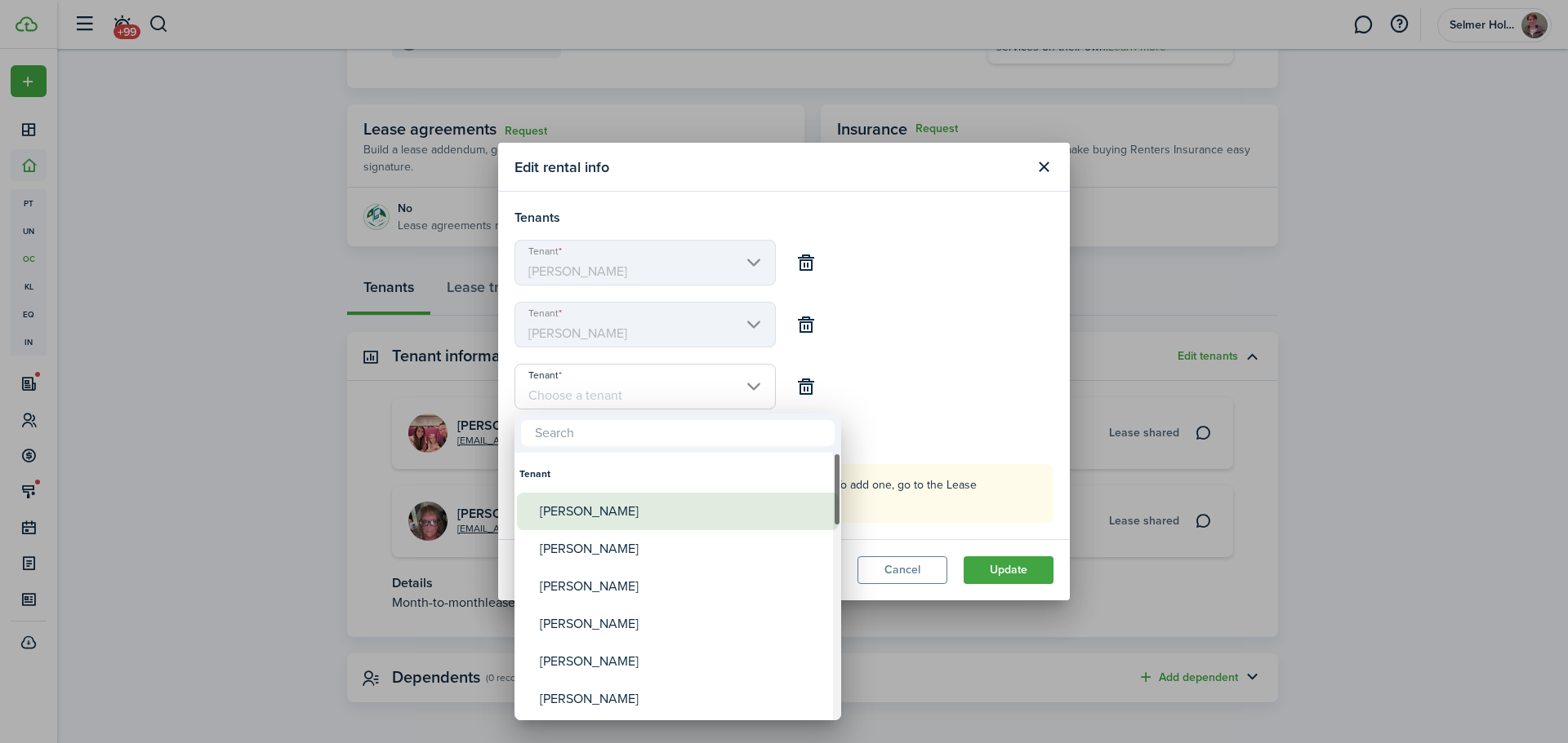
click at [569, 506] on div "[PERSON_NAME]" at bounding box center [684, 511] width 289 height 37
type input "[PERSON_NAME]"
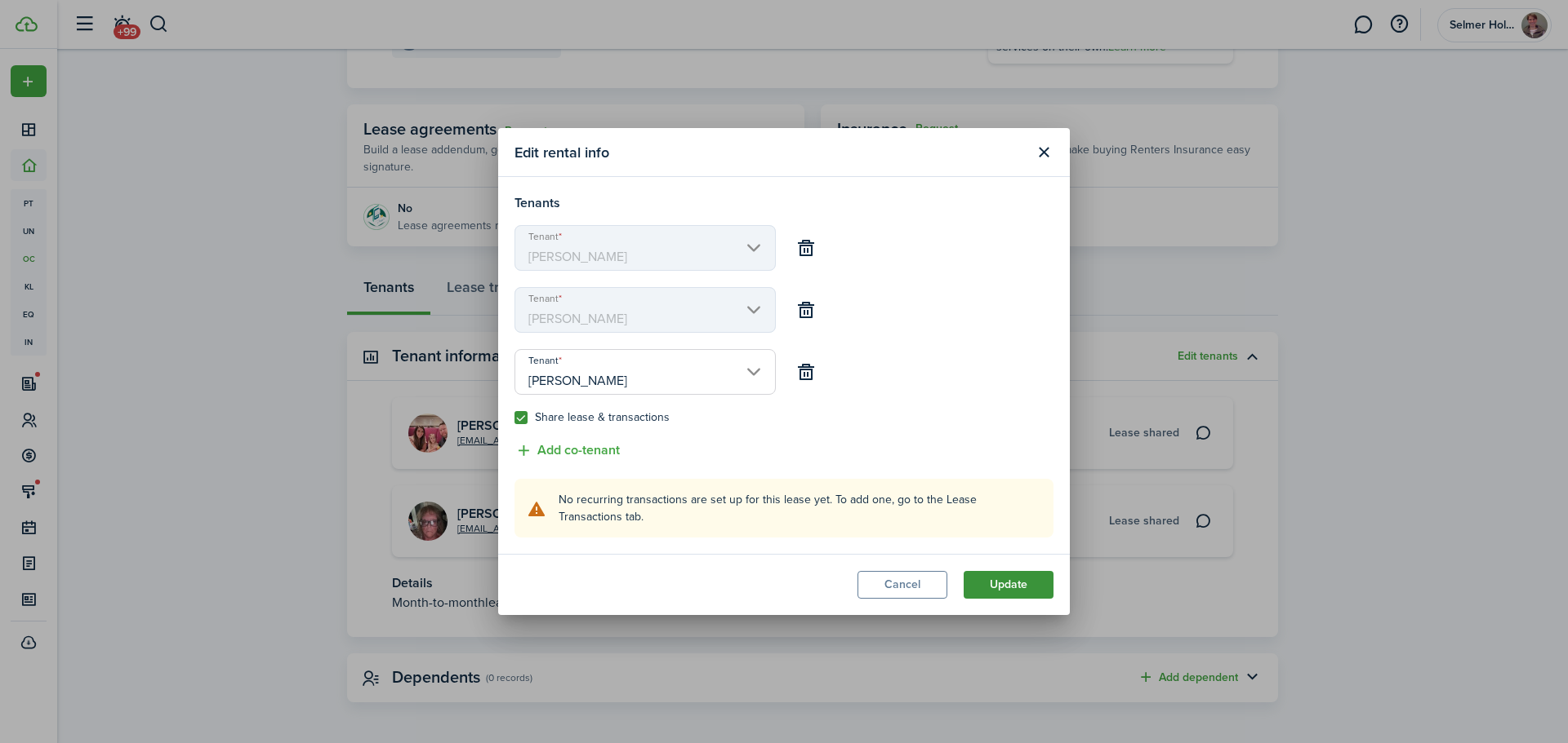
click at [1021, 585] on button "Update" at bounding box center [1008, 585] width 90 height 28
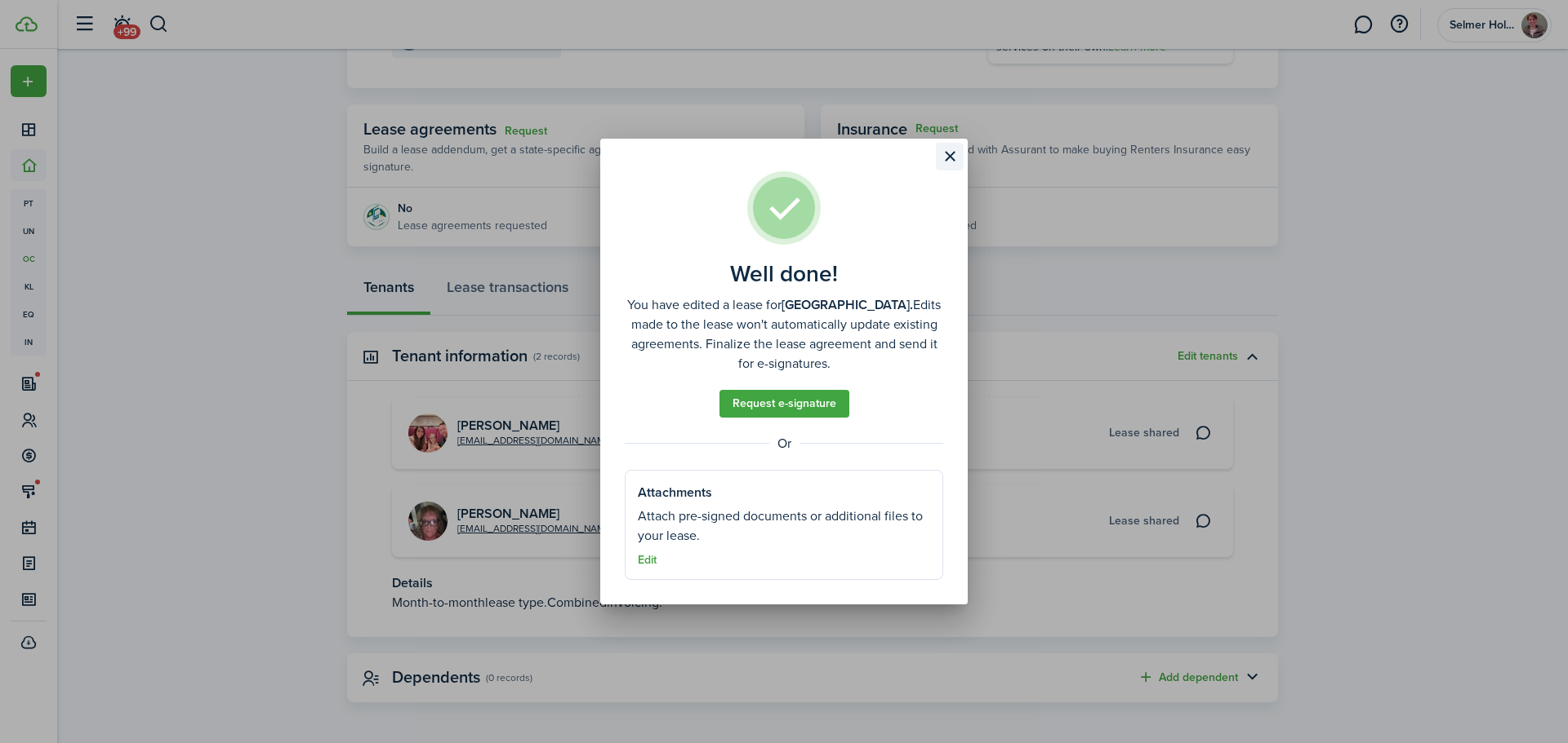
click at [946, 145] on button "Close modal" at bounding box center [950, 157] width 28 height 28
